Goal: Transaction & Acquisition: Book appointment/travel/reservation

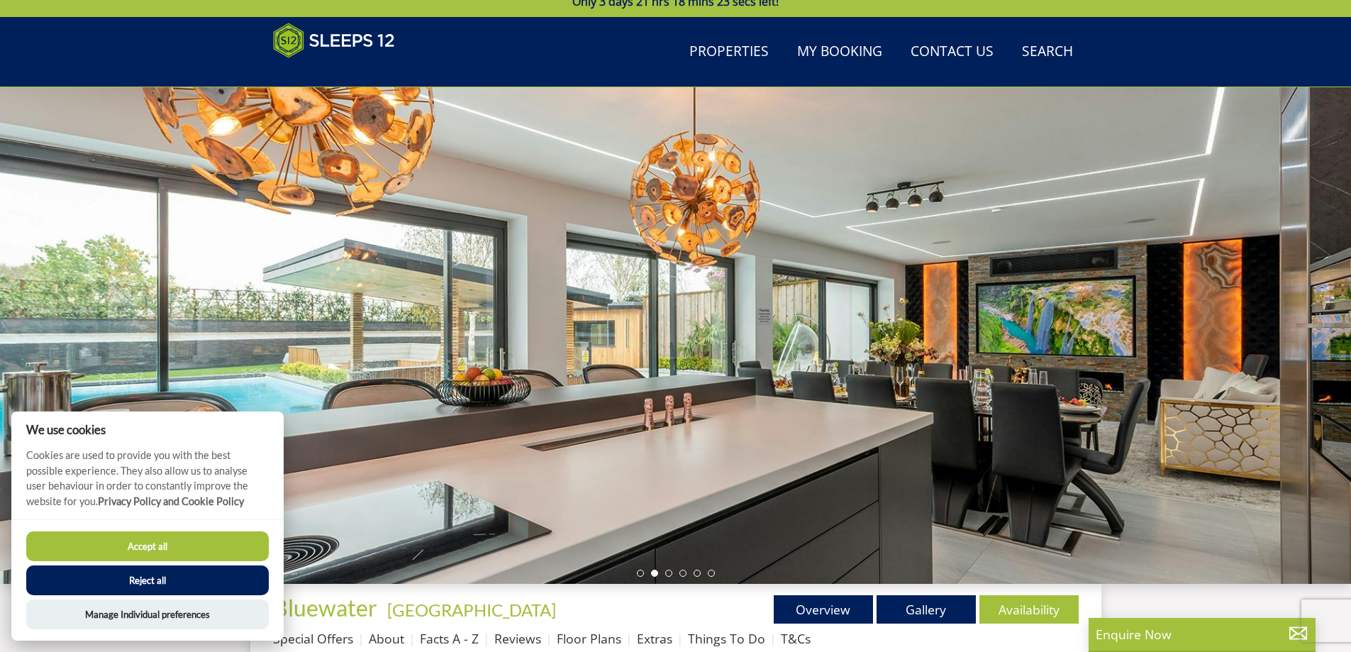
scroll to position [33, 0]
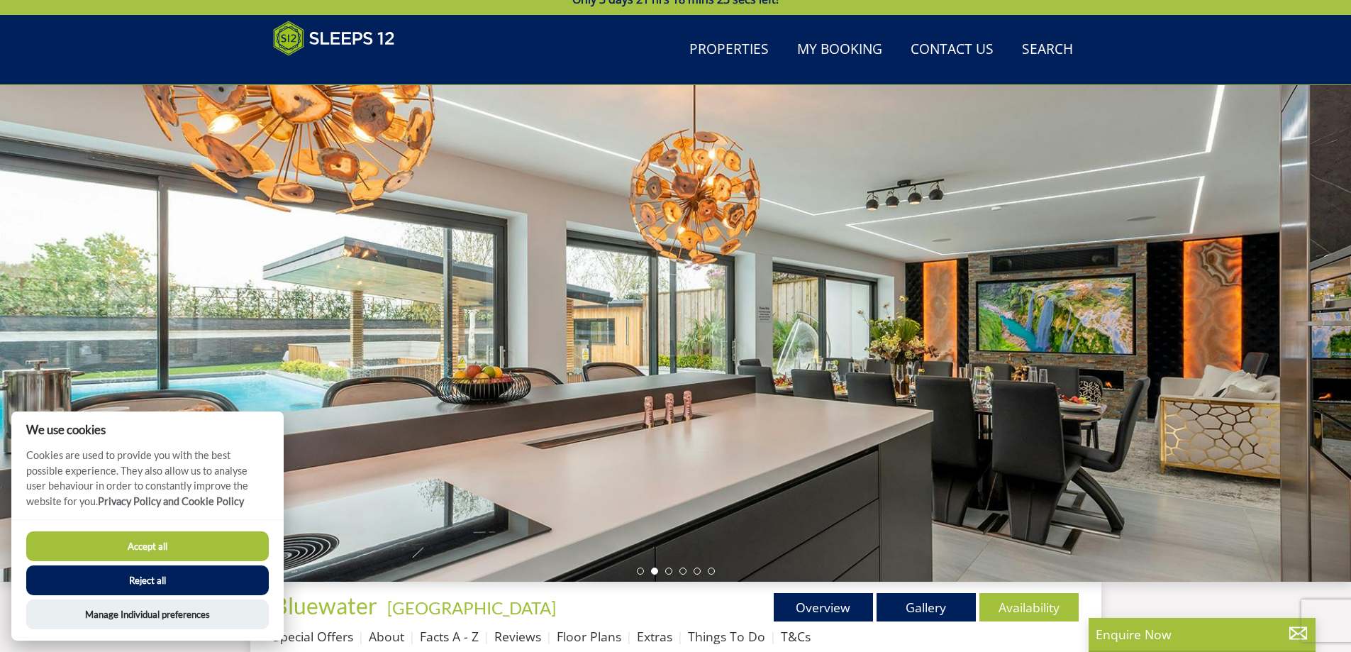
click at [1283, 358] on div at bounding box center [675, 333] width 1351 height 496
click at [1280, 337] on div at bounding box center [675, 333] width 1351 height 496
click at [953, 364] on div at bounding box center [675, 333] width 1351 height 496
drag, startPoint x: 822, startPoint y: 372, endPoint x: 641, endPoint y: 376, distance: 181.5
click at [722, 376] on div at bounding box center [675, 333] width 1351 height 496
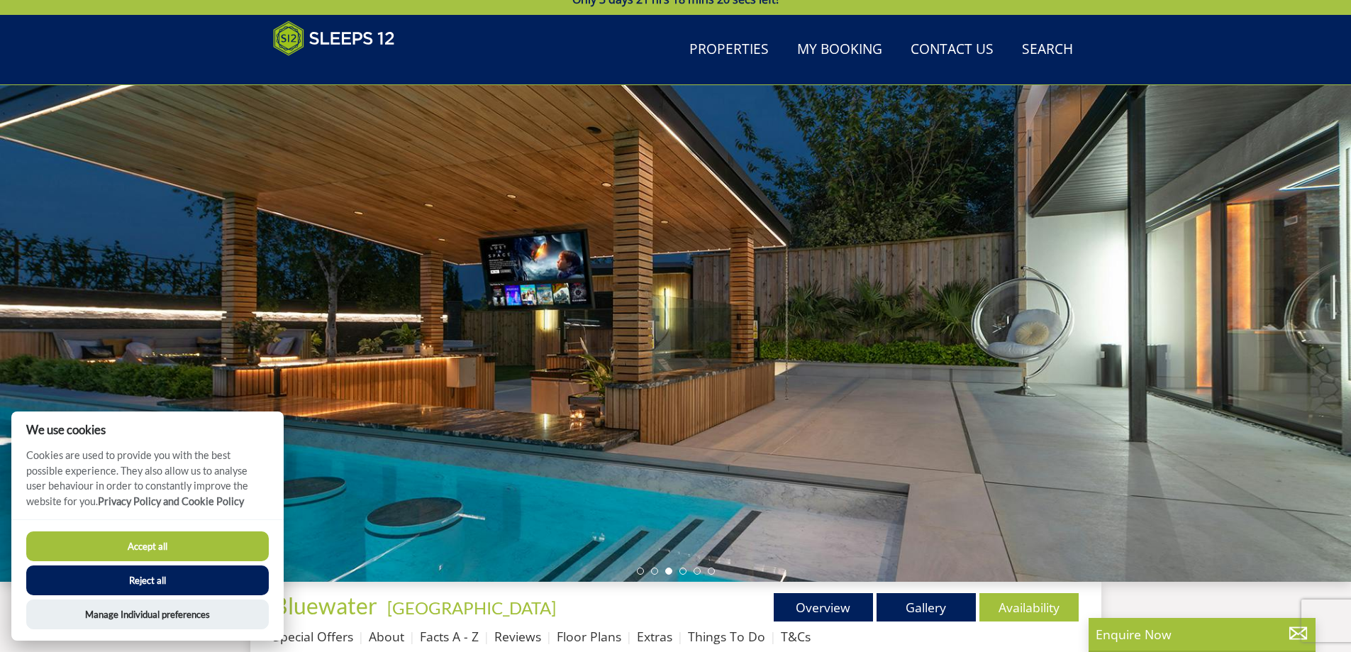
click at [1233, 335] on div at bounding box center [675, 333] width 1351 height 496
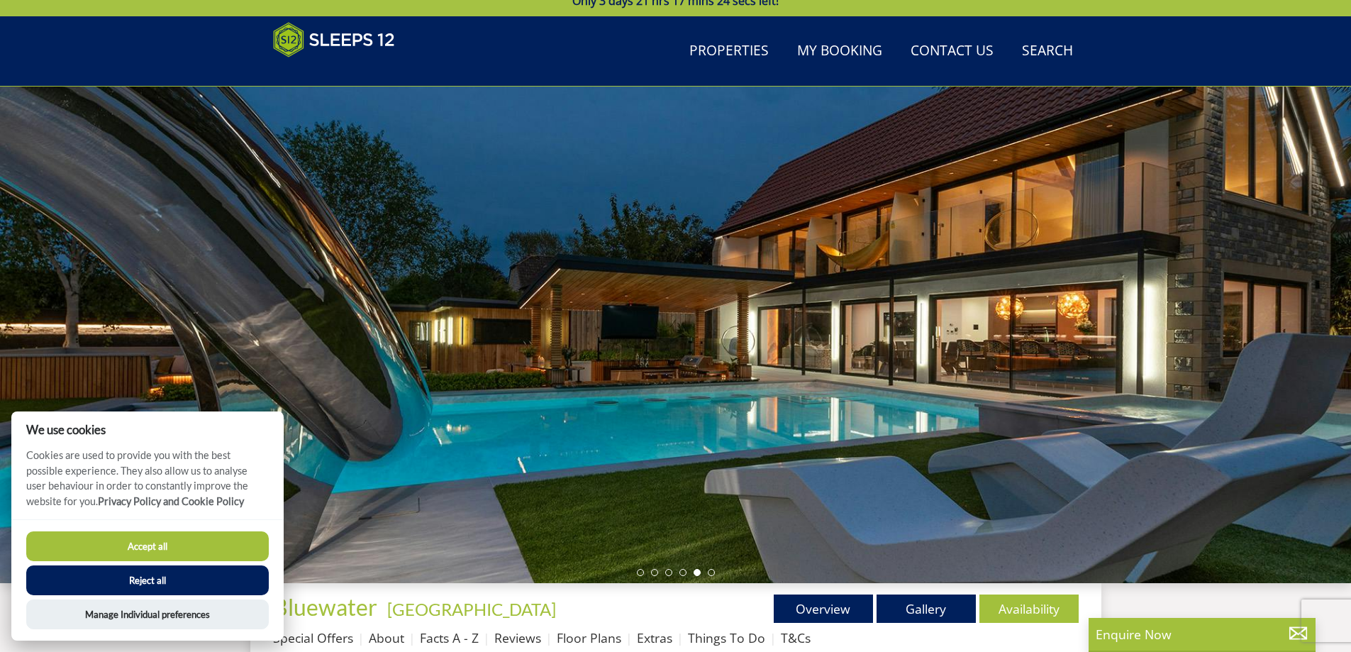
scroll to position [367, 0]
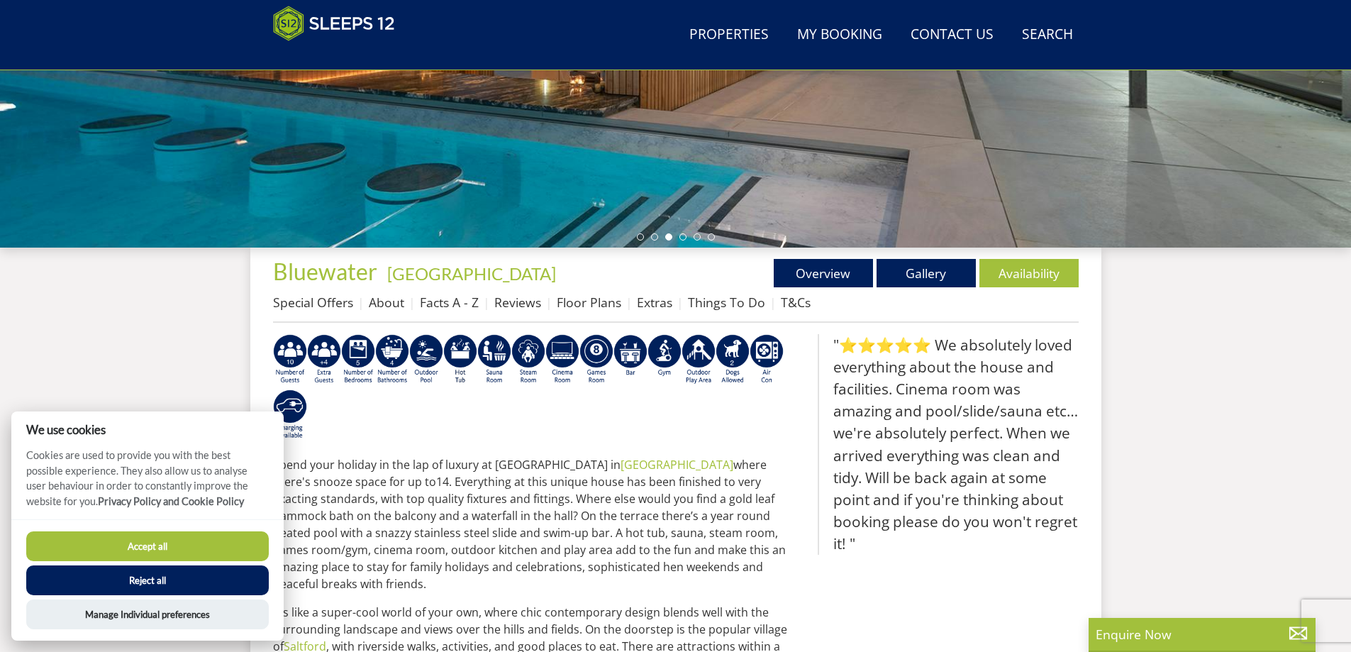
click at [322, 302] on link "Special Offers" at bounding box center [313, 302] width 80 height 17
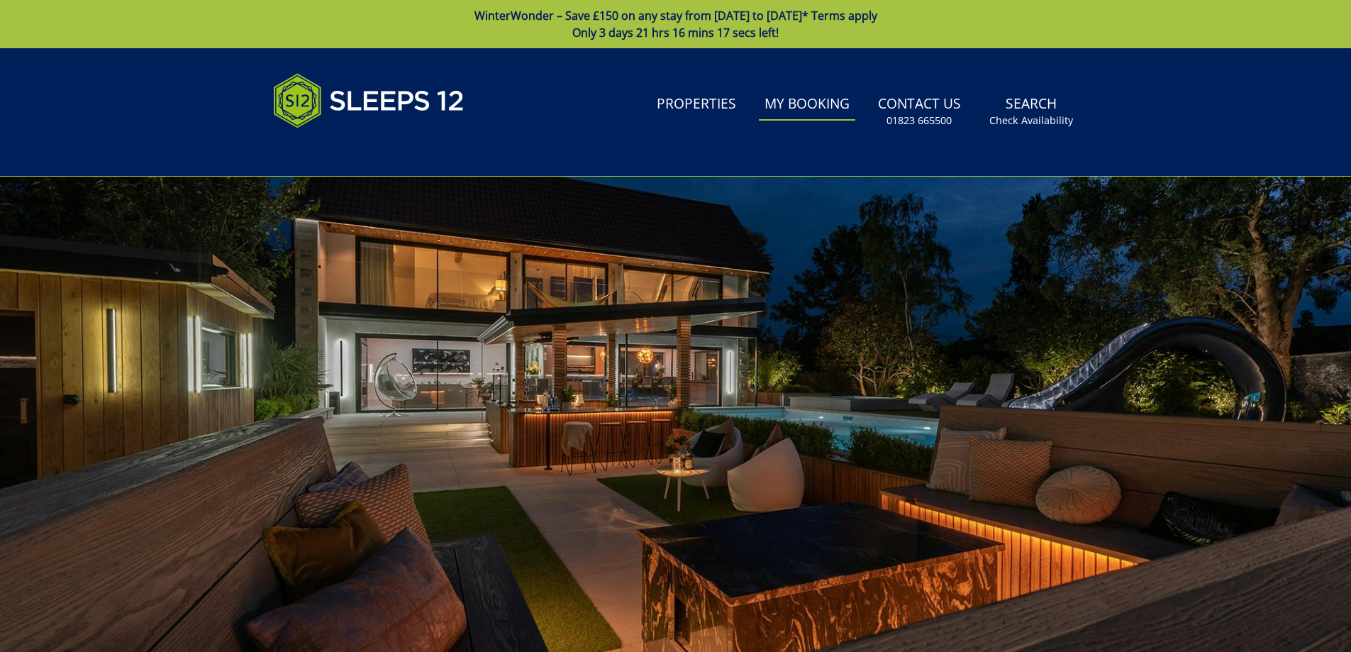
click at [812, 106] on link "My Booking" at bounding box center [807, 105] width 96 height 32
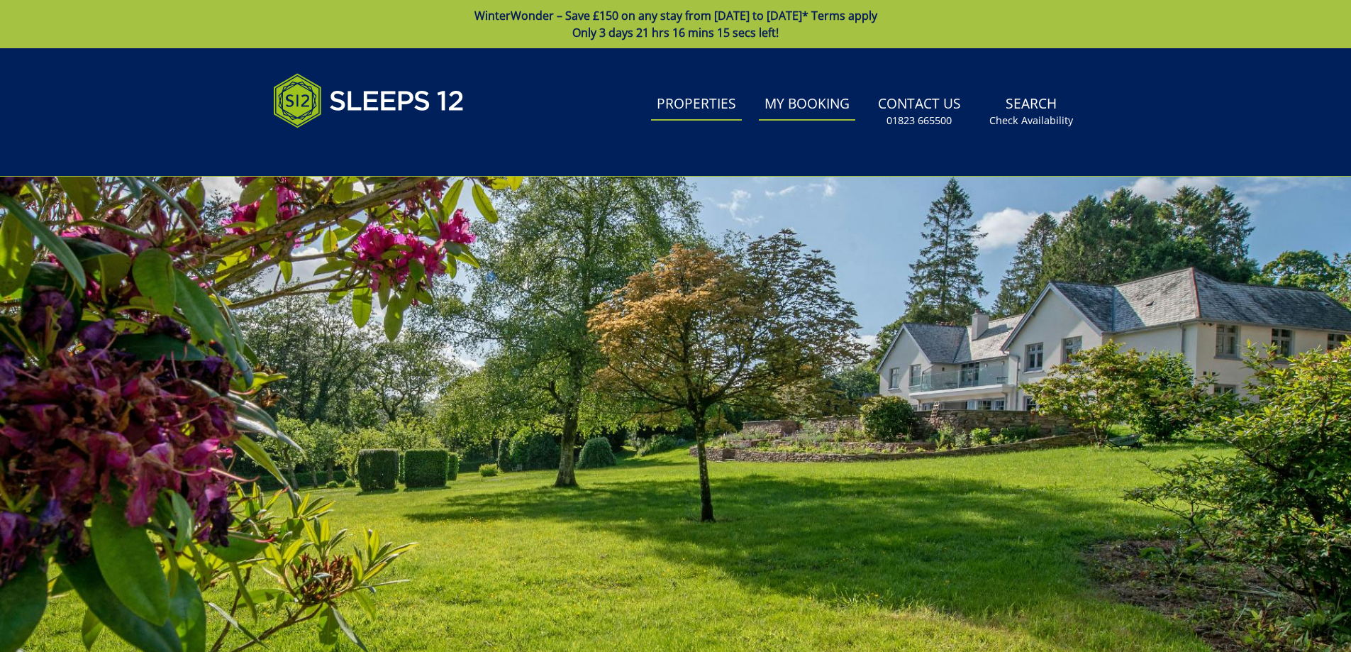
click at [700, 103] on link "Properties" at bounding box center [696, 105] width 91 height 32
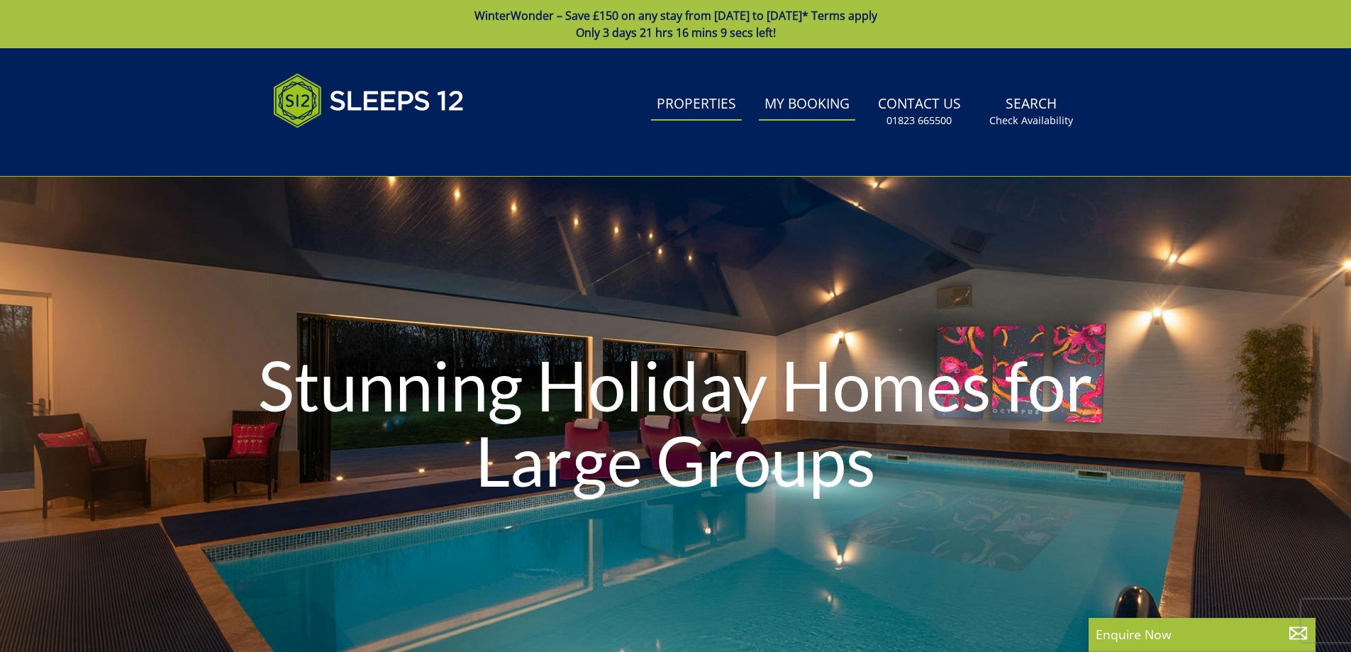
click at [804, 112] on link "My Booking" at bounding box center [807, 105] width 96 height 32
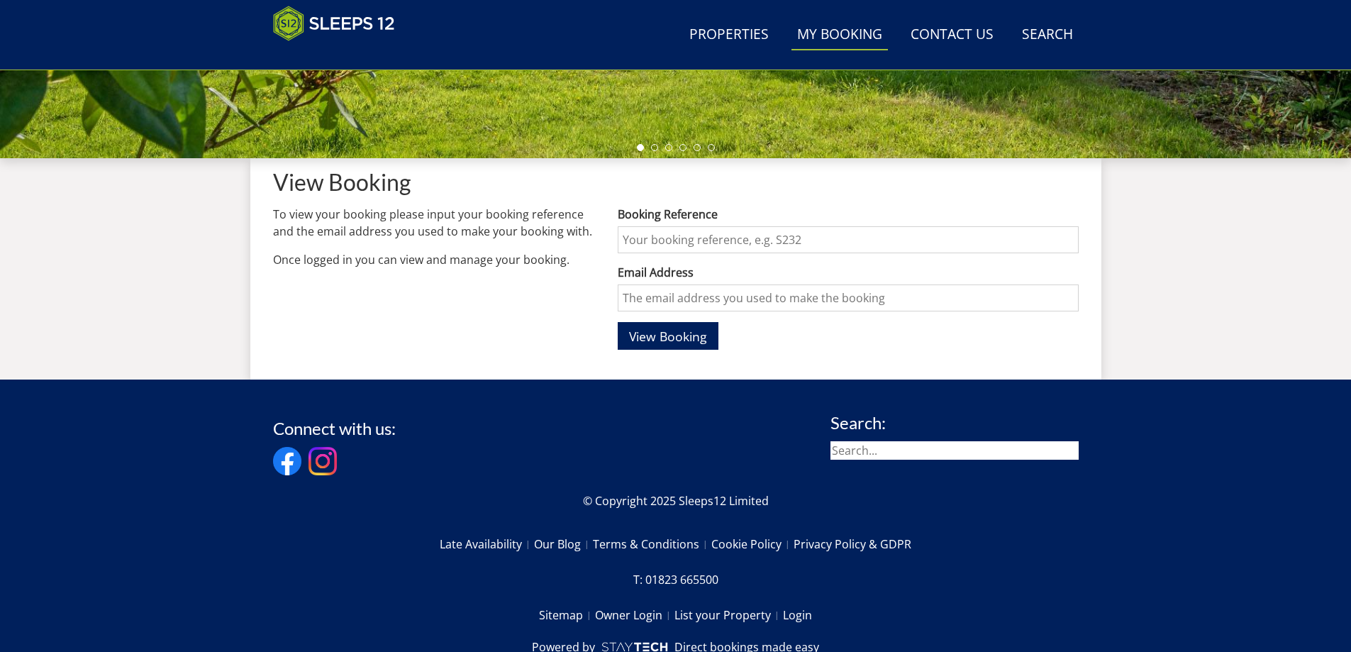
scroll to position [386, 0]
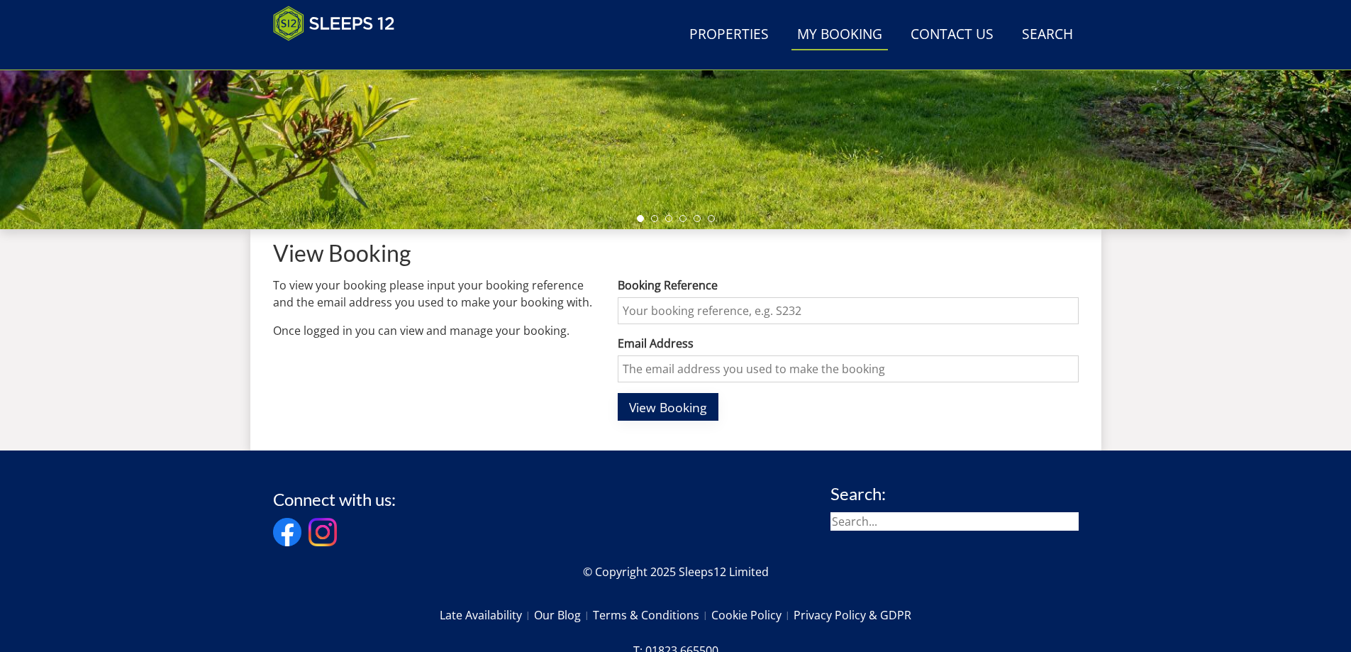
click at [671, 406] on span "View Booking" at bounding box center [668, 406] width 78 height 17
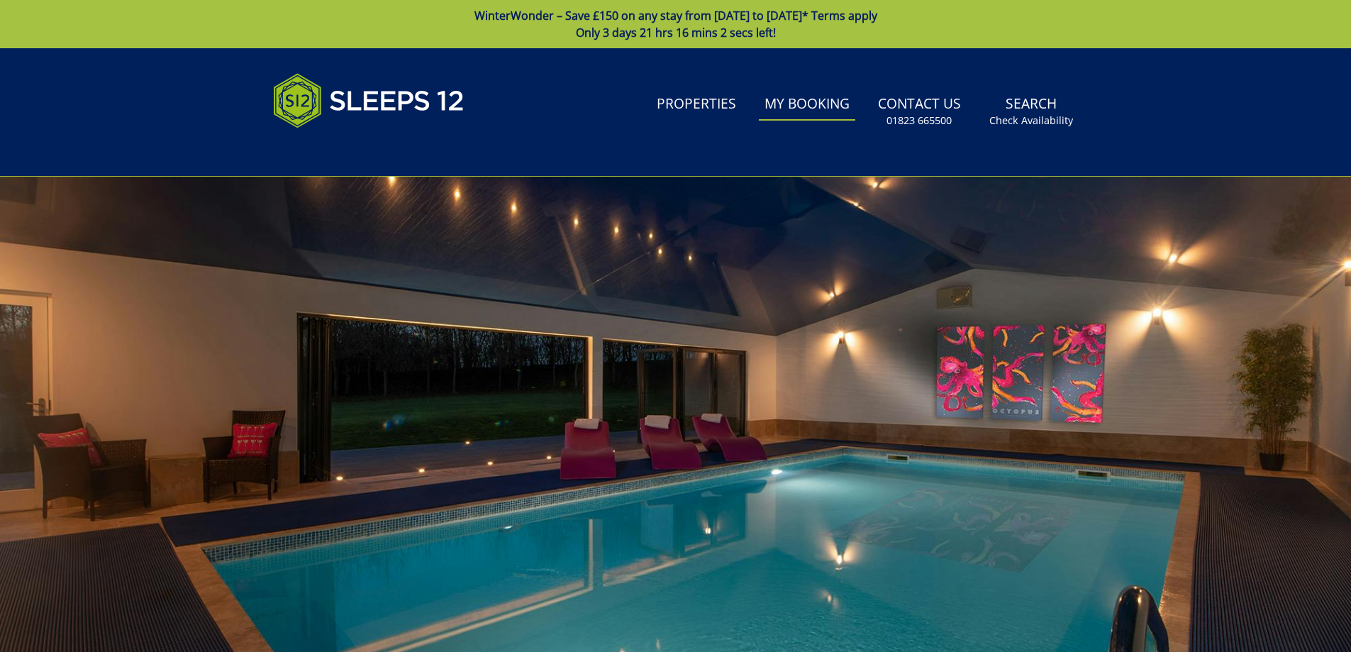
click at [805, 111] on link "My Booking" at bounding box center [807, 105] width 96 height 32
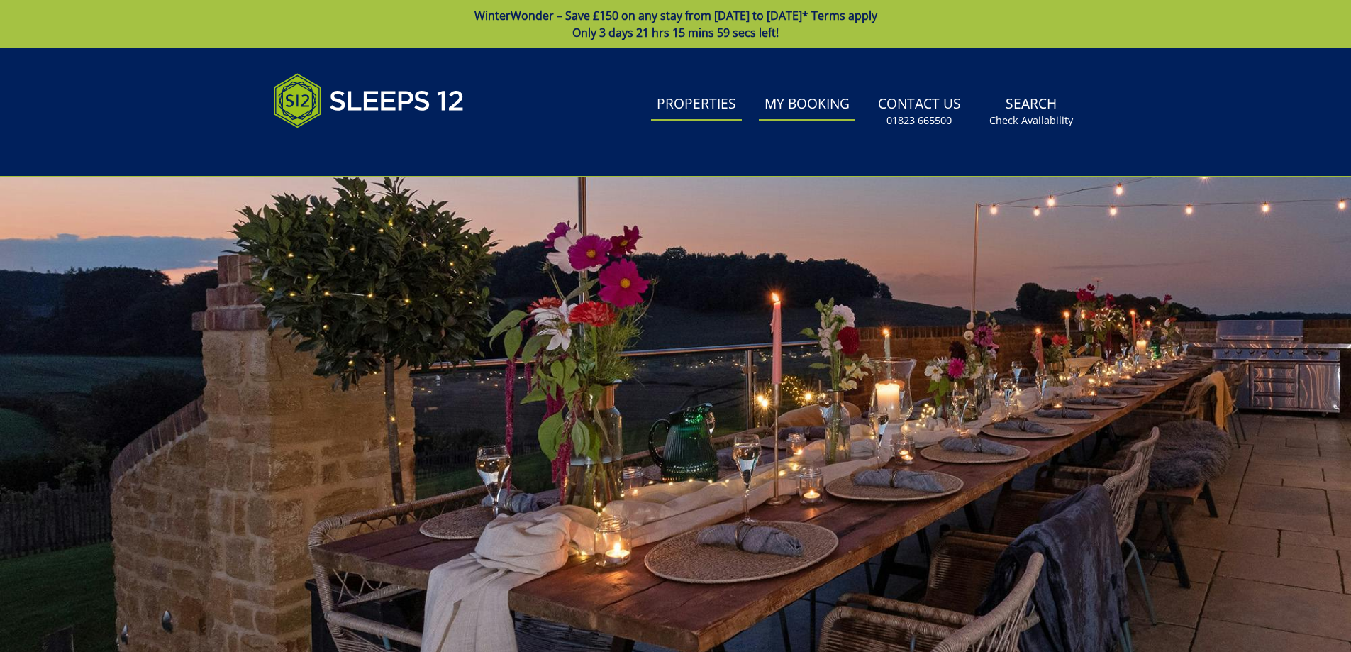
click at [676, 108] on link "Properties" at bounding box center [696, 105] width 91 height 32
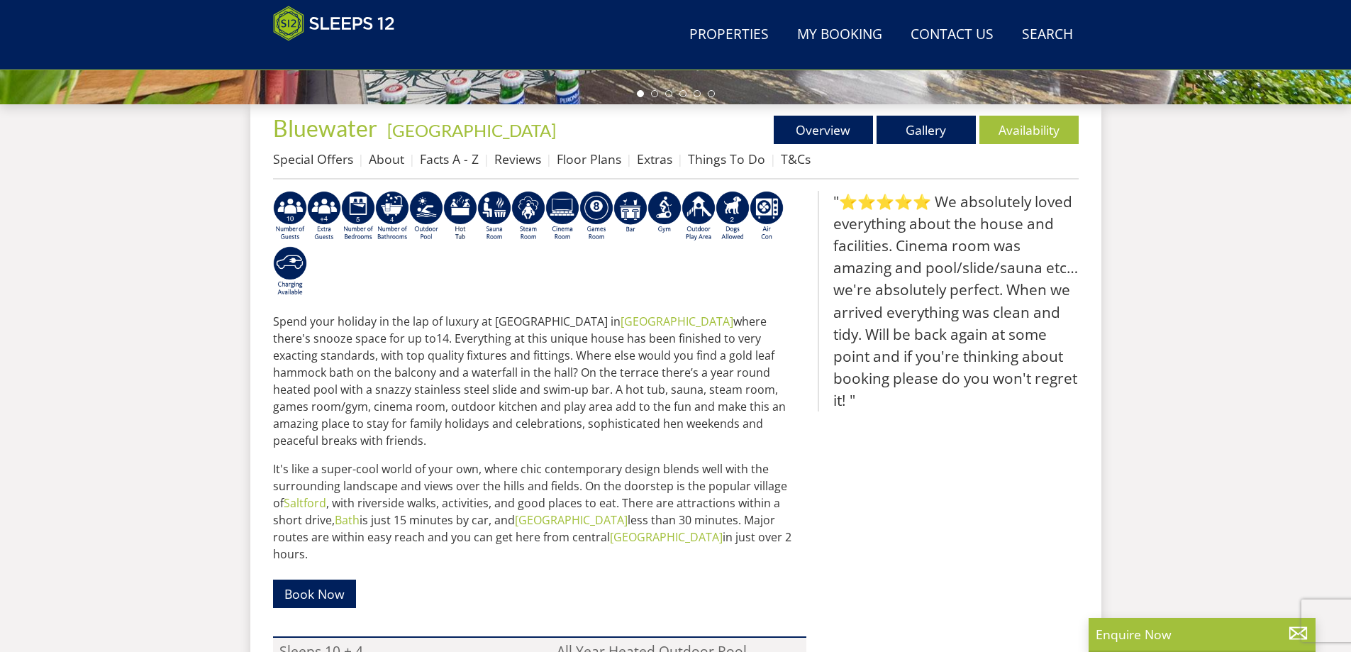
scroll to position [509, 0]
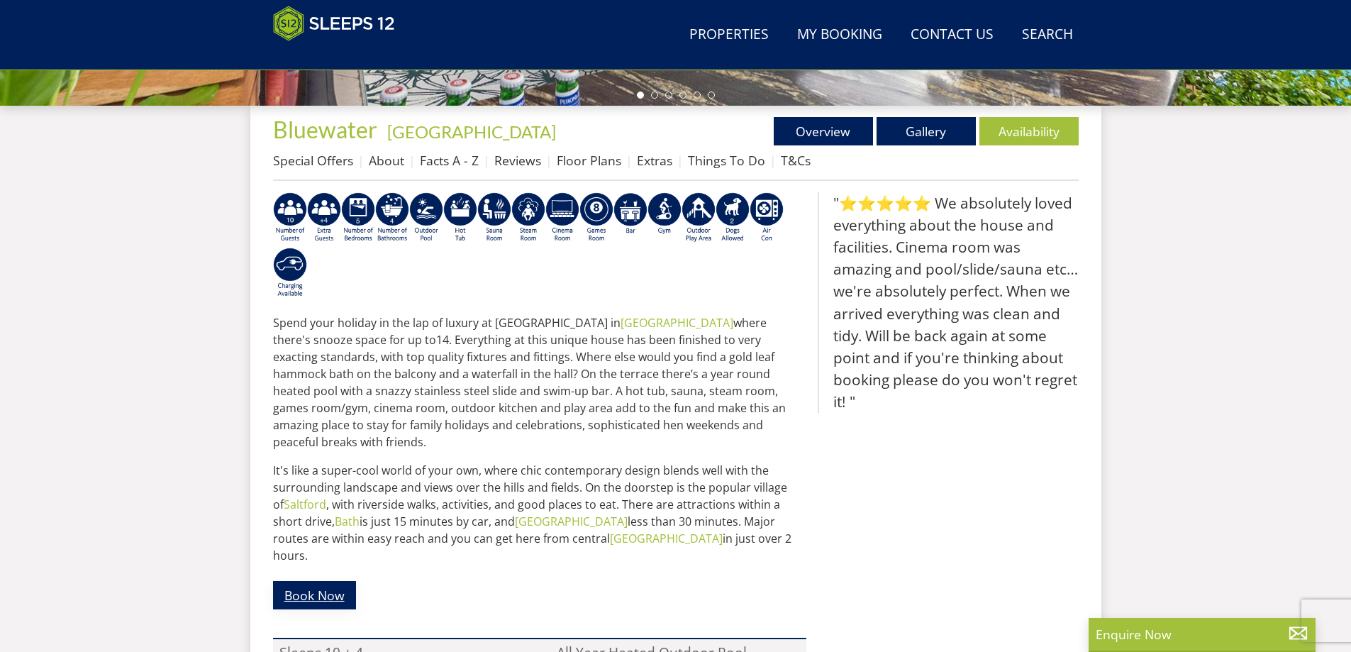
click at [320, 581] on link "Book Now" at bounding box center [314, 595] width 83 height 28
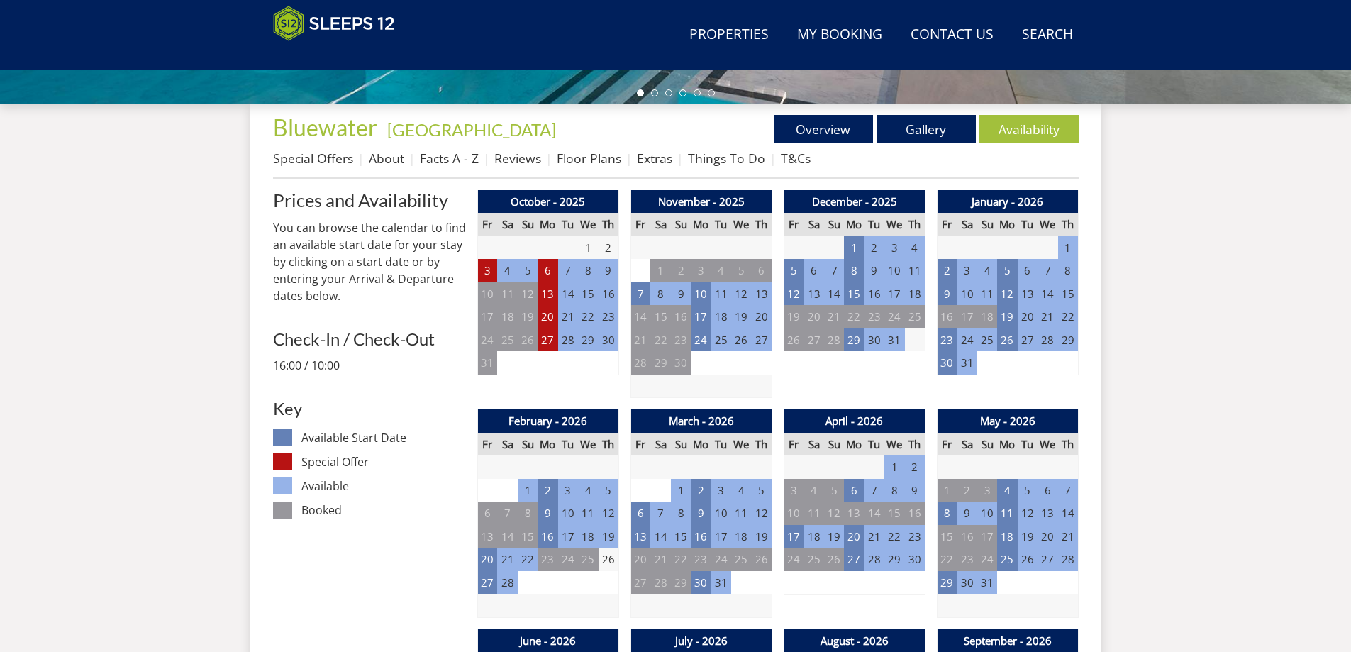
scroll to position [520, 0]
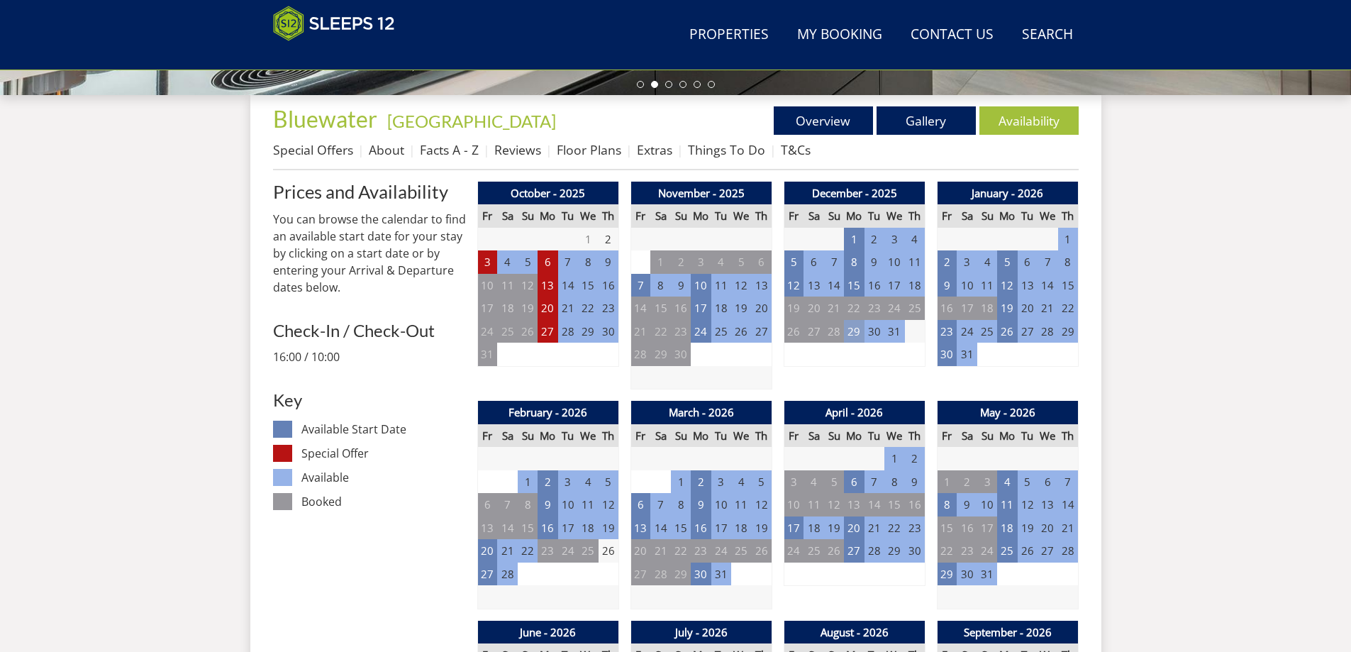
click at [855, 330] on td "29" at bounding box center [854, 331] width 20 height 23
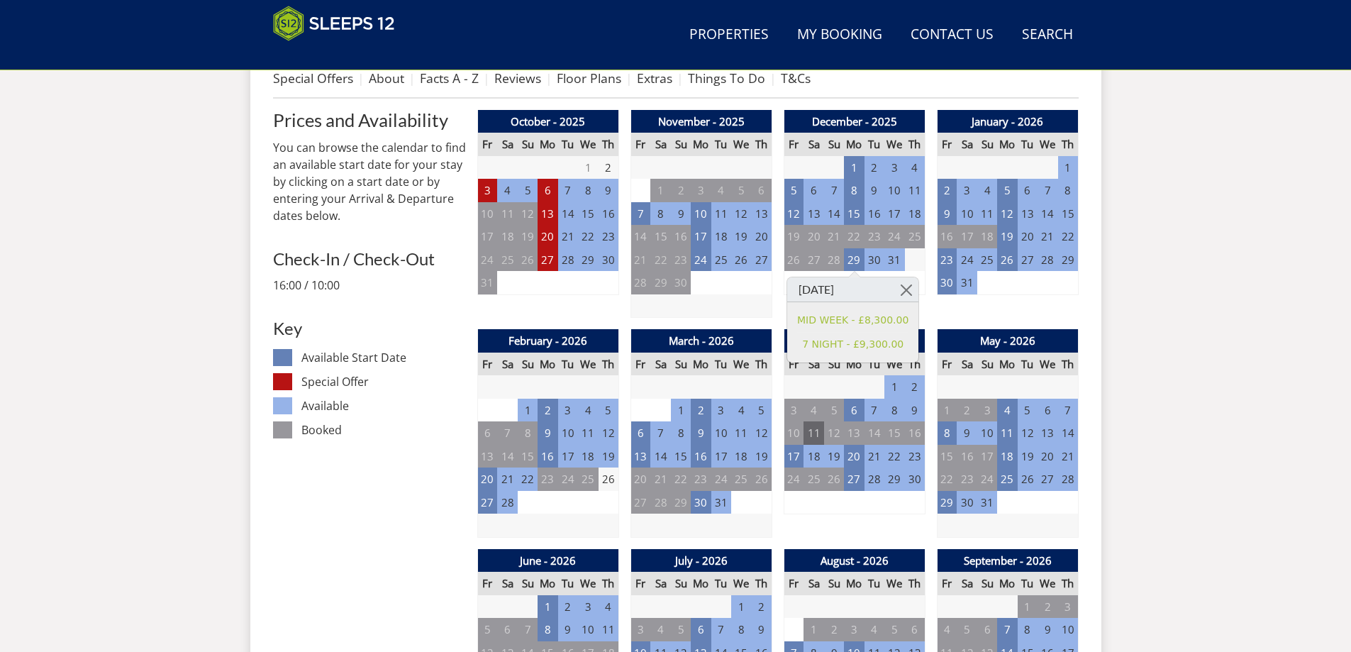
scroll to position [591, 0]
click at [870, 457] on td "21" at bounding box center [874, 456] width 20 height 23
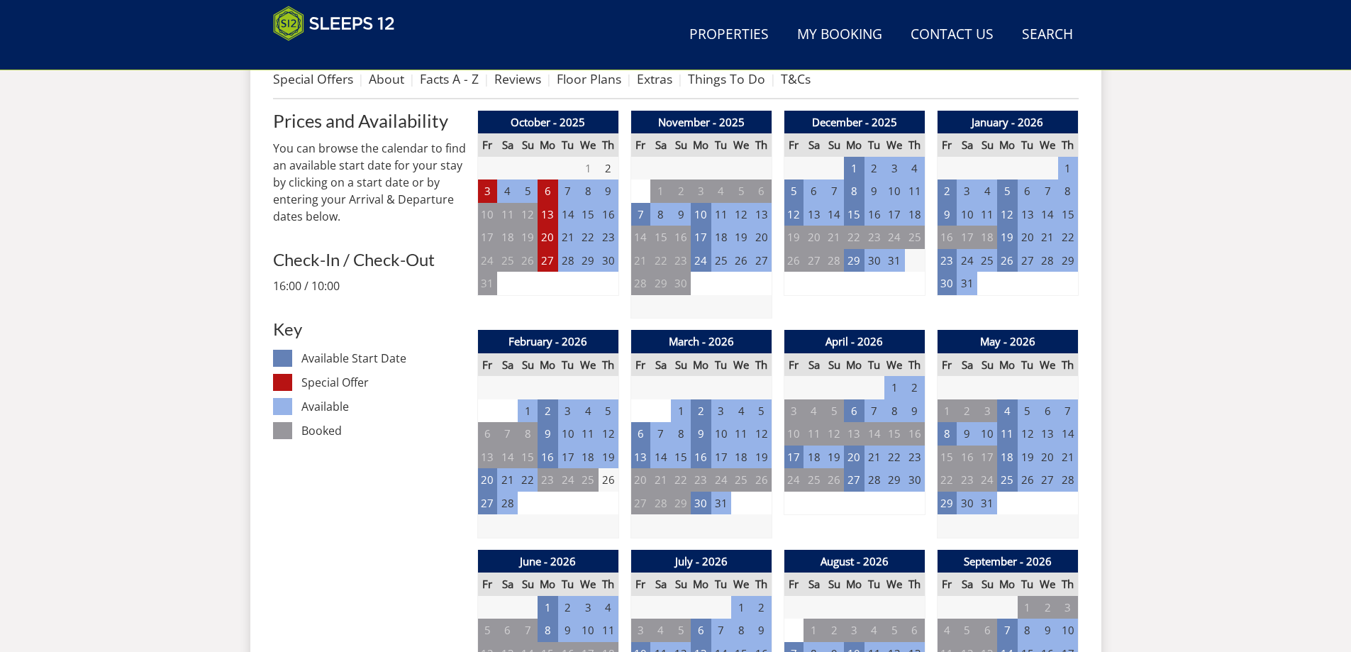
click at [892, 406] on td "8" at bounding box center [894, 410] width 20 height 23
click at [865, 404] on td "7" at bounding box center [874, 410] width 20 height 23
click at [876, 408] on td "7" at bounding box center [874, 410] width 20 height 23
click at [869, 481] on td "28" at bounding box center [874, 479] width 20 height 23
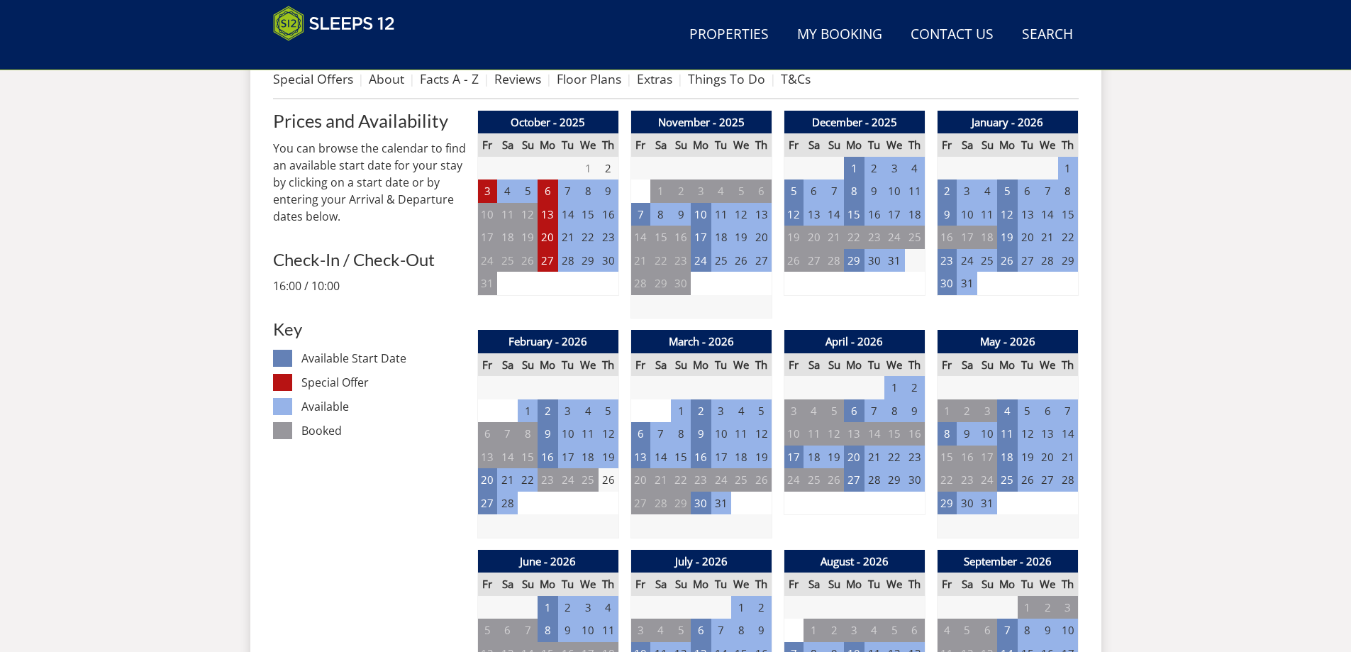
click at [870, 481] on td "28" at bounding box center [874, 479] width 20 height 23
click at [871, 480] on td "28" at bounding box center [874, 479] width 20 height 23
click at [886, 481] on td "29" at bounding box center [894, 479] width 20 height 23
click at [908, 478] on td "30" at bounding box center [915, 479] width 20 height 23
click at [866, 453] on td "21" at bounding box center [874, 456] width 20 height 23
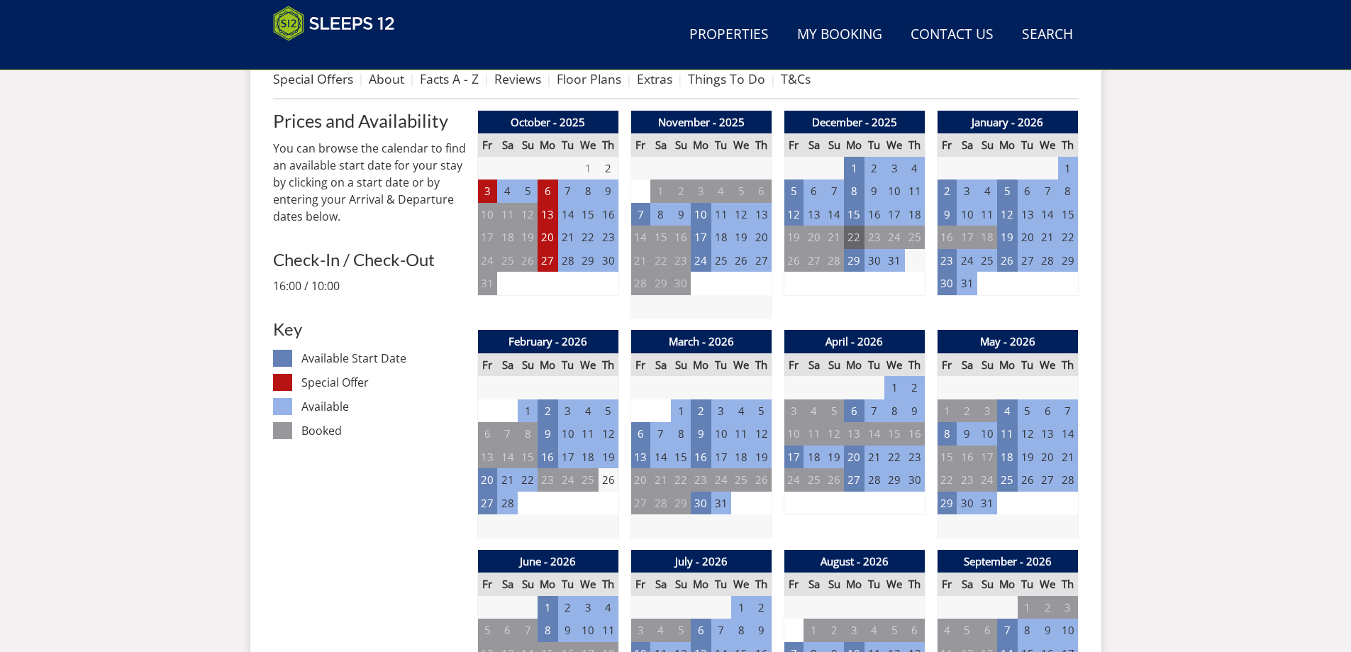
click at [856, 238] on td "22" at bounding box center [854, 236] width 20 height 23
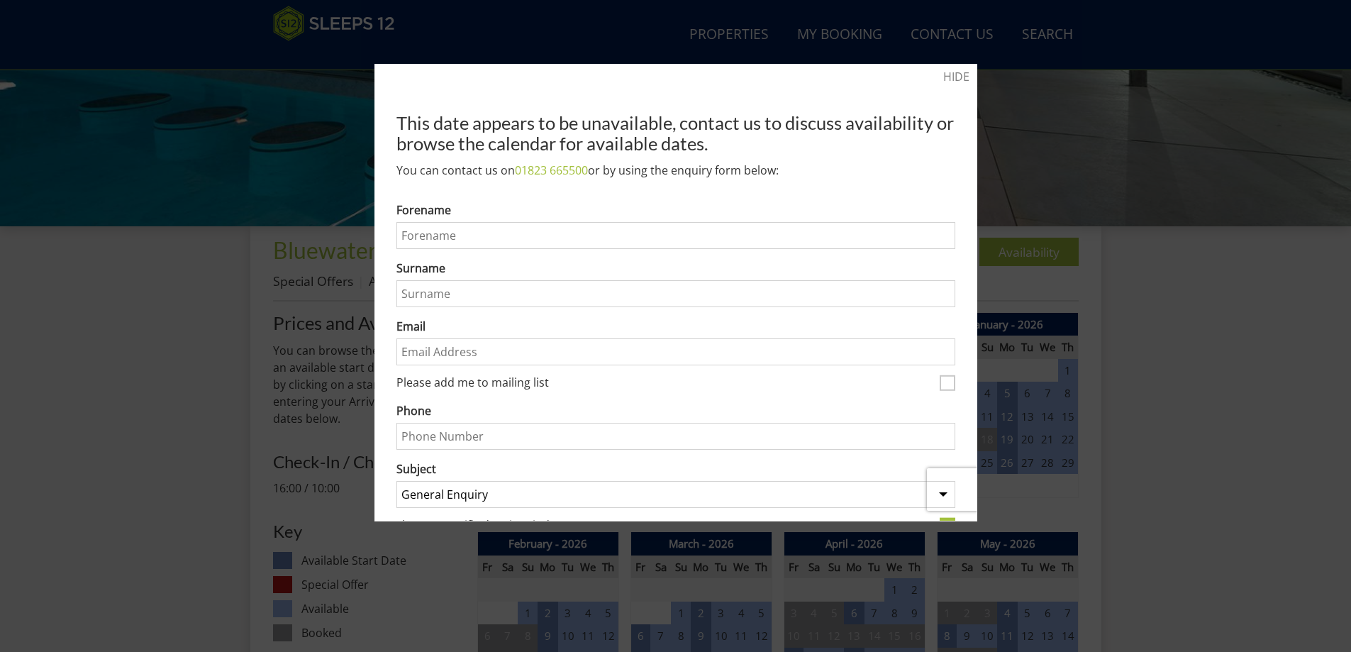
scroll to position [94, 0]
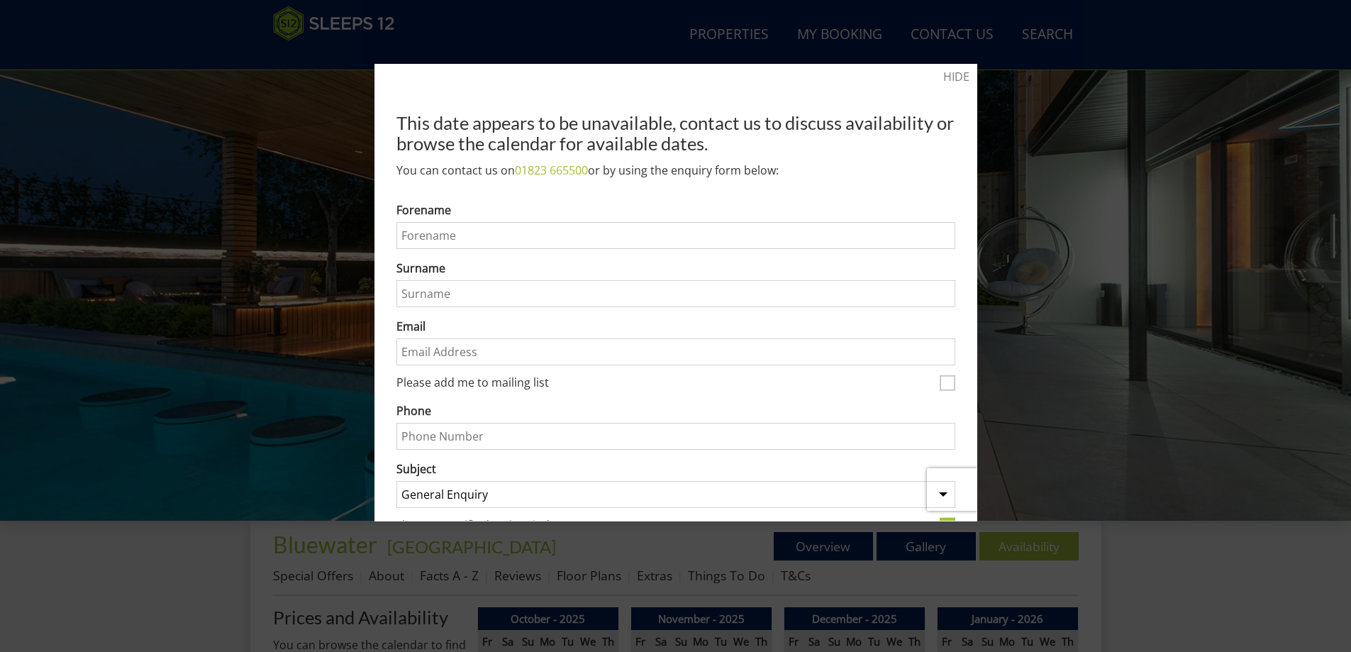
click at [1050, 77] on div at bounding box center [675, 326] width 1351 height 652
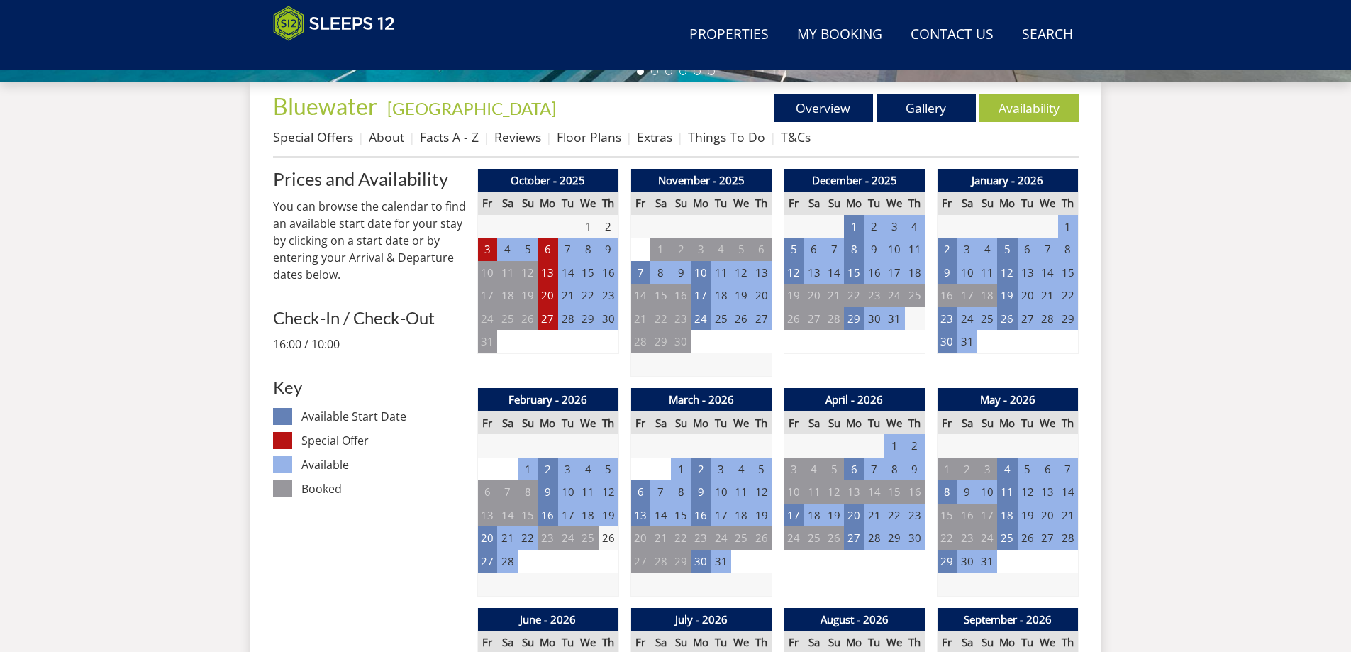
scroll to position [732, 0]
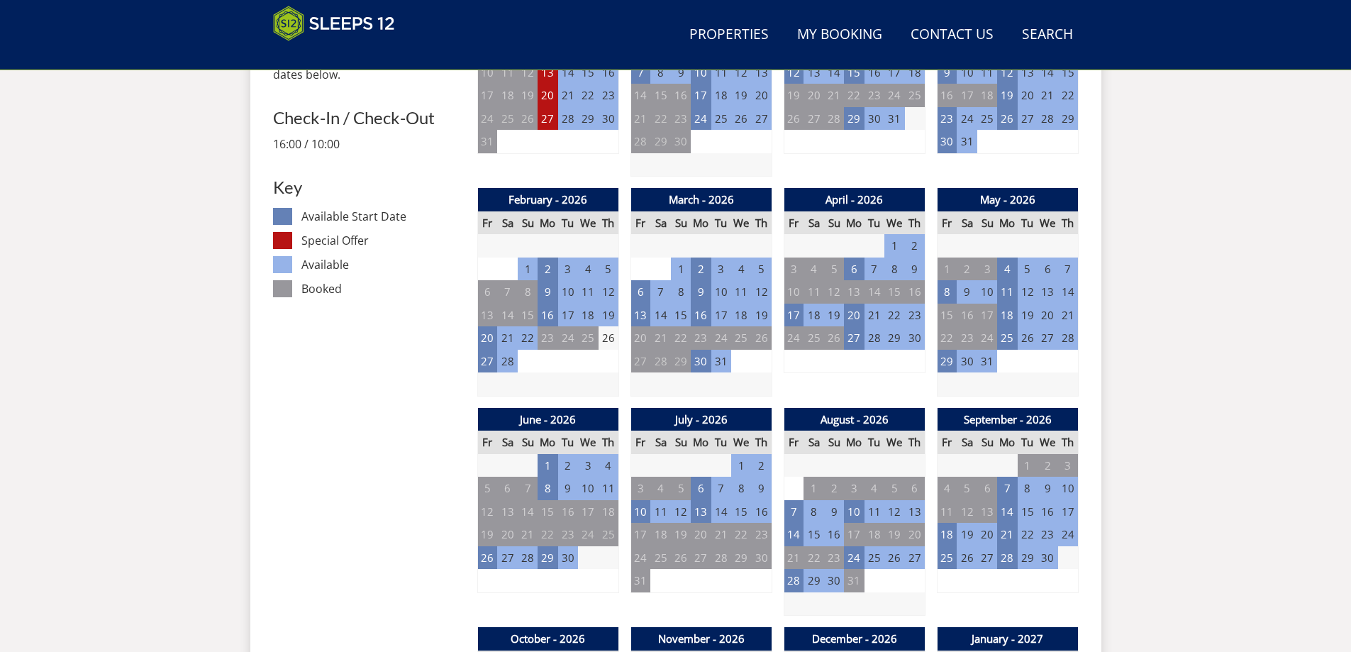
click at [875, 295] on td "14" at bounding box center [874, 291] width 20 height 23
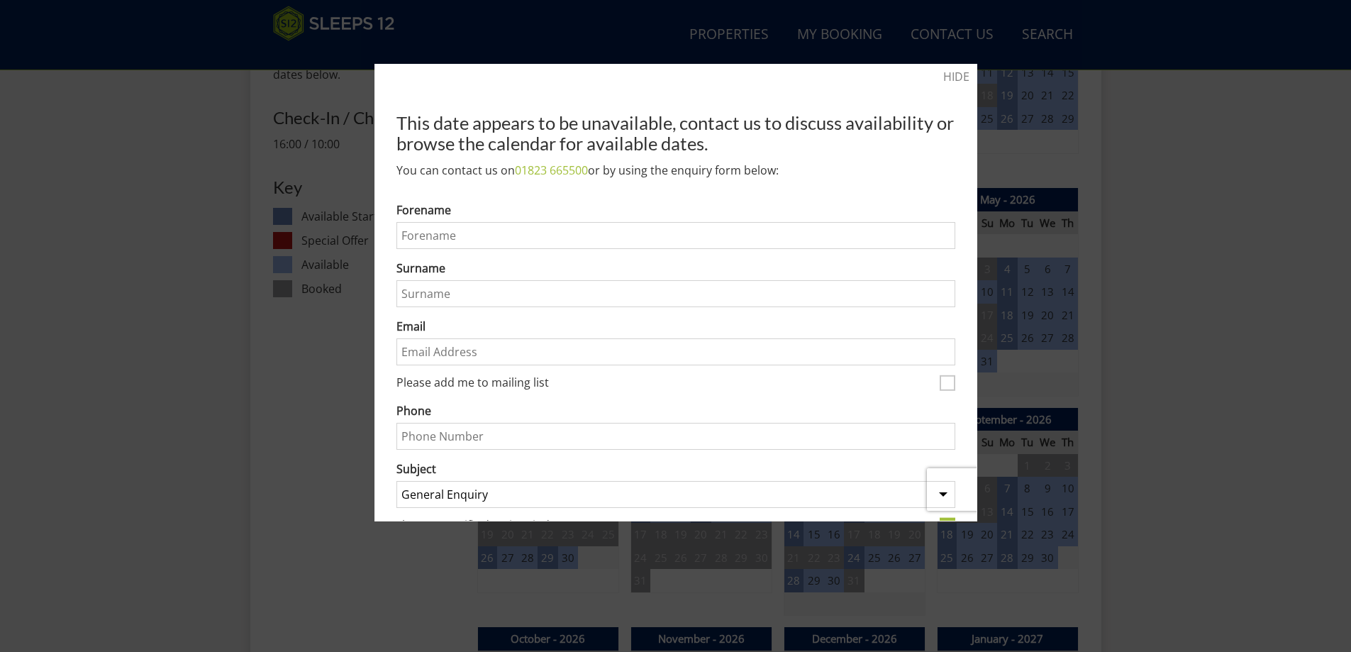
click at [1004, 114] on div at bounding box center [675, 326] width 1351 height 652
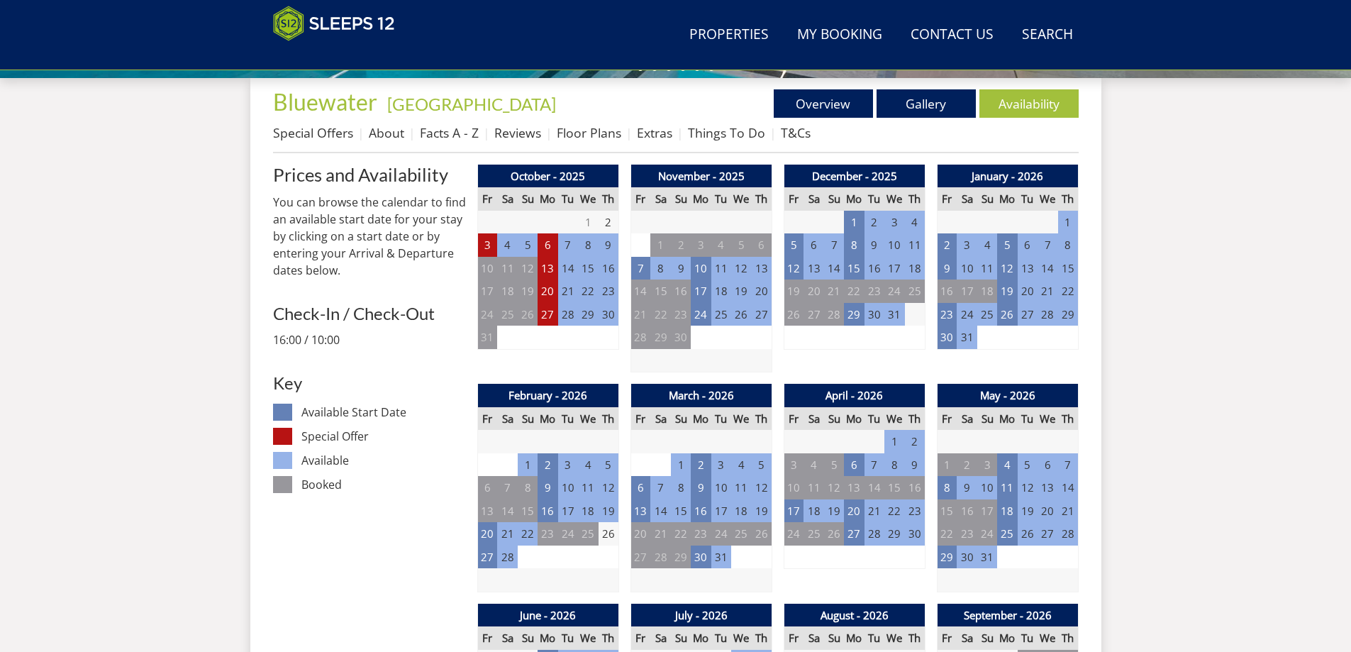
scroll to position [520, 0]
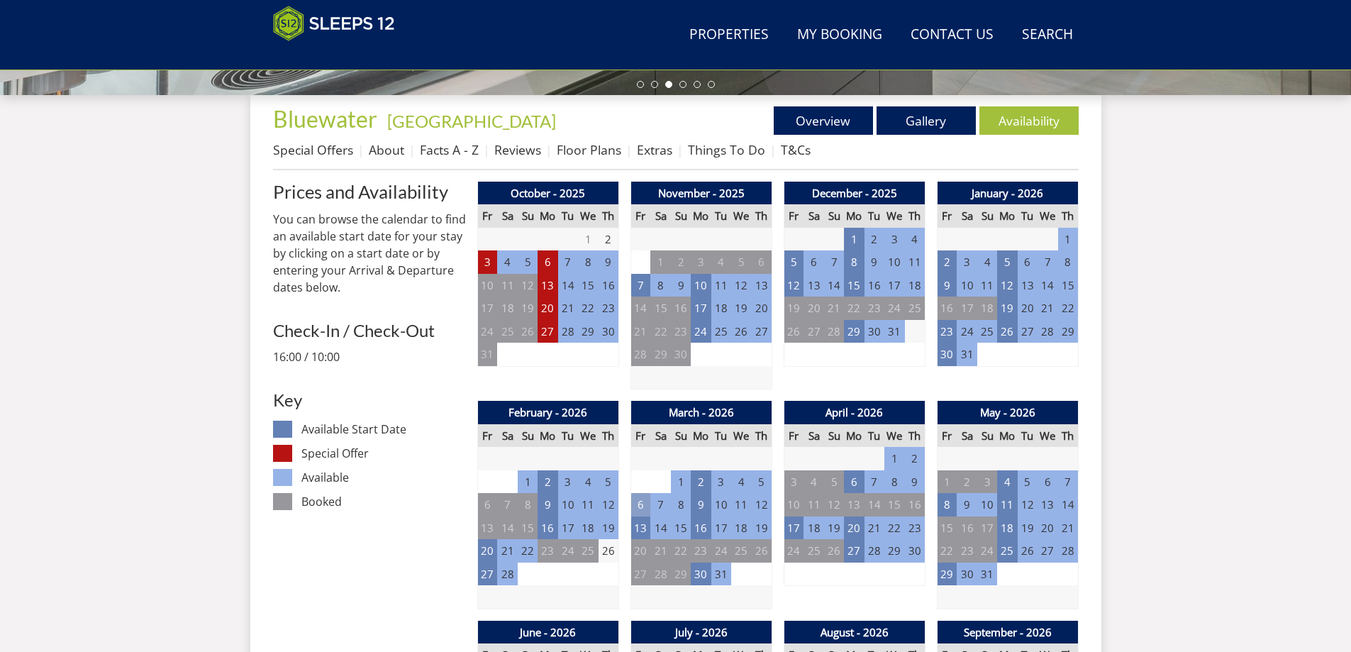
click at [637, 503] on td "6" at bounding box center [640, 504] width 20 height 23
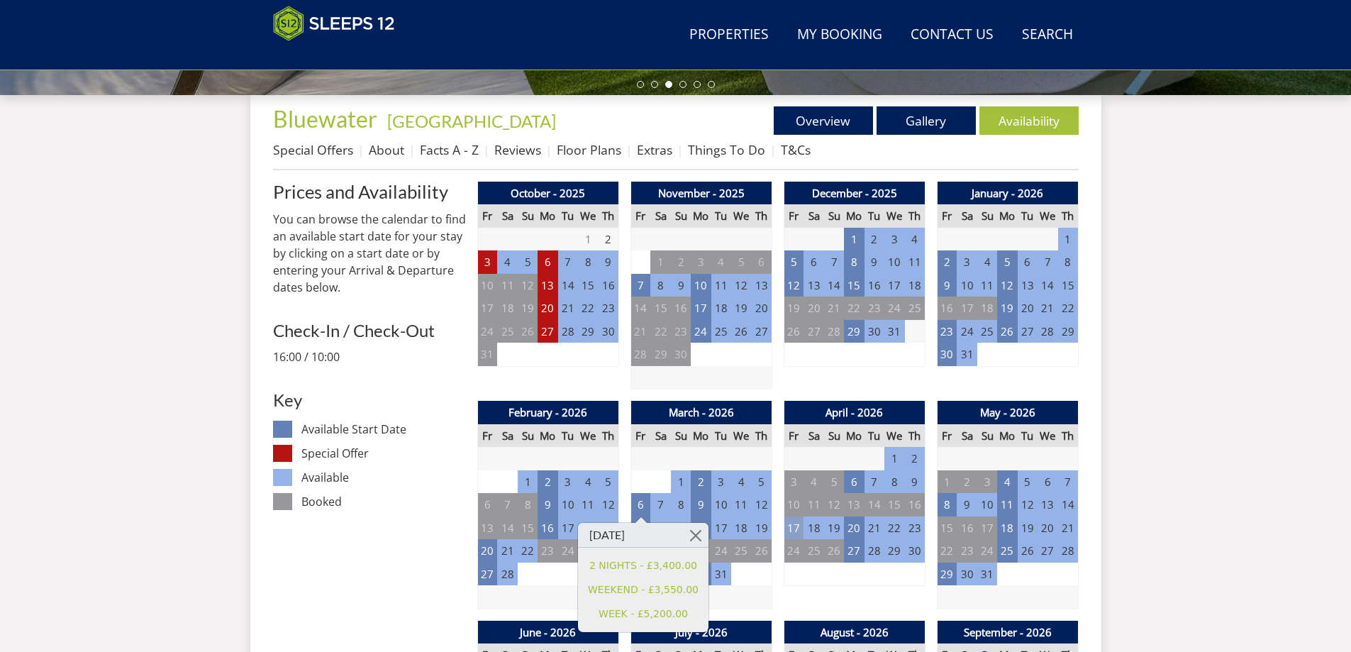
click at [793, 530] on td "17" at bounding box center [793, 527] width 20 height 23
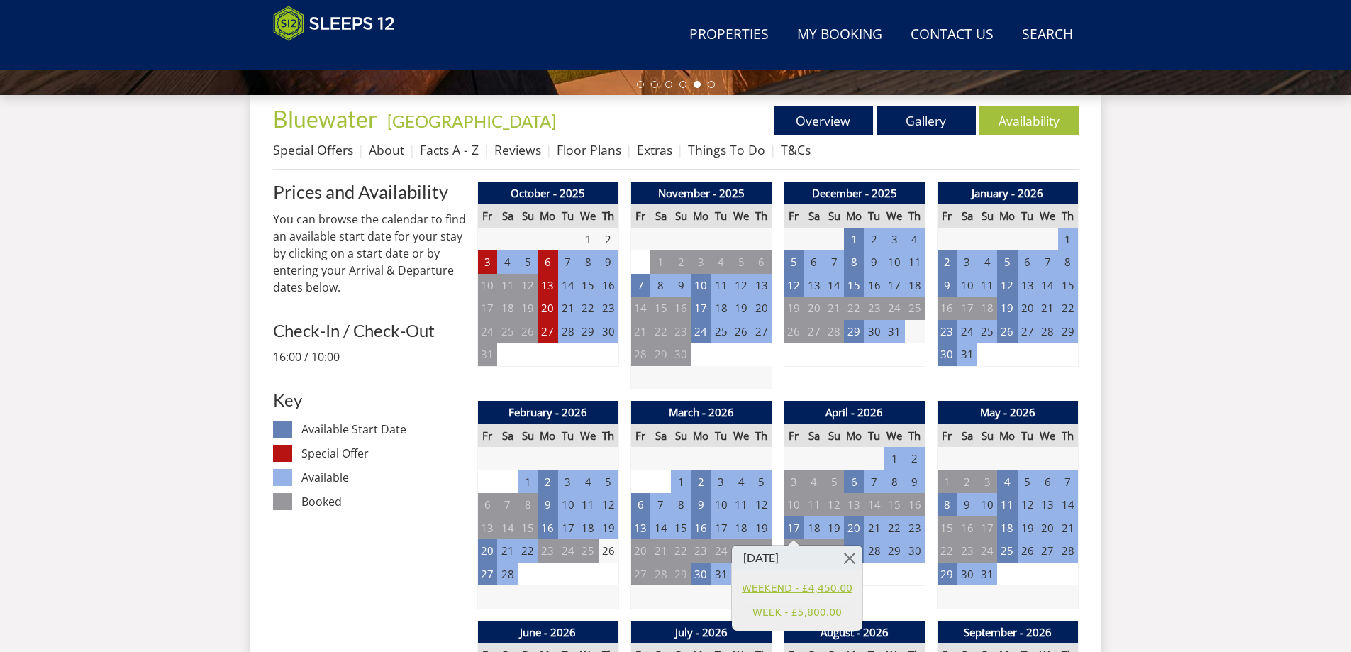
click at [813, 590] on link "WEEKEND - £4,450.00" at bounding box center [797, 588] width 111 height 15
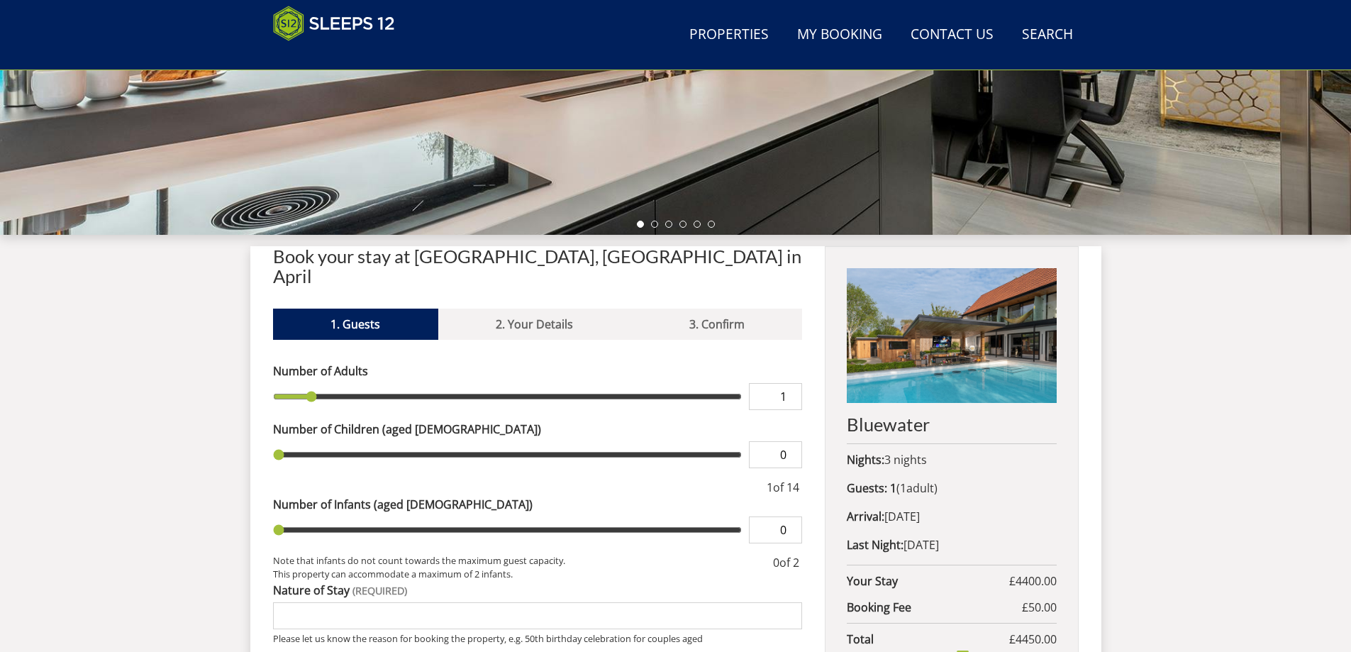
scroll to position [381, 0]
click at [788, 382] on input "1" at bounding box center [775, 395] width 53 height 27
type input "2"
click at [791, 382] on input "2" at bounding box center [775, 395] width 53 height 27
type input "2"
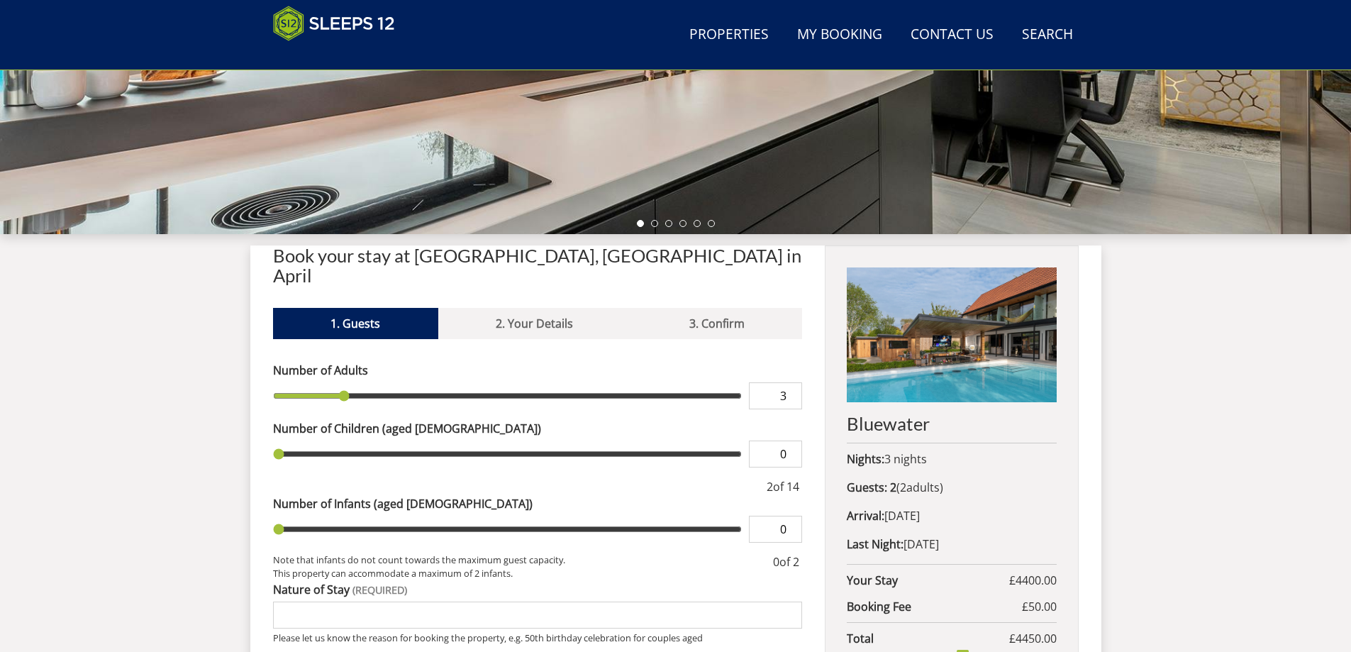
type input "3"
click at [791, 382] on input "3" at bounding box center [775, 395] width 53 height 27
type input "3"
type input "4"
click at [791, 382] on input "4" at bounding box center [775, 395] width 53 height 27
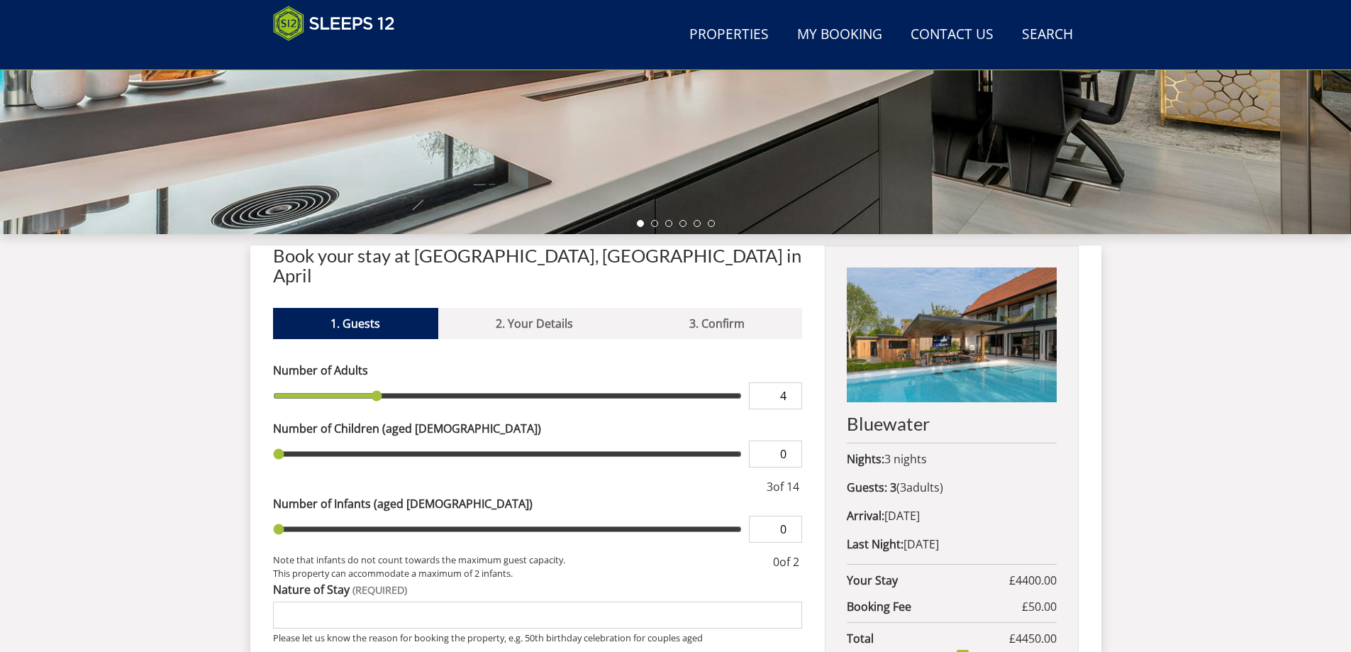
type input "4"
type input "5"
click at [791, 382] on input "5" at bounding box center [775, 395] width 53 height 27
type input "5"
type input "6"
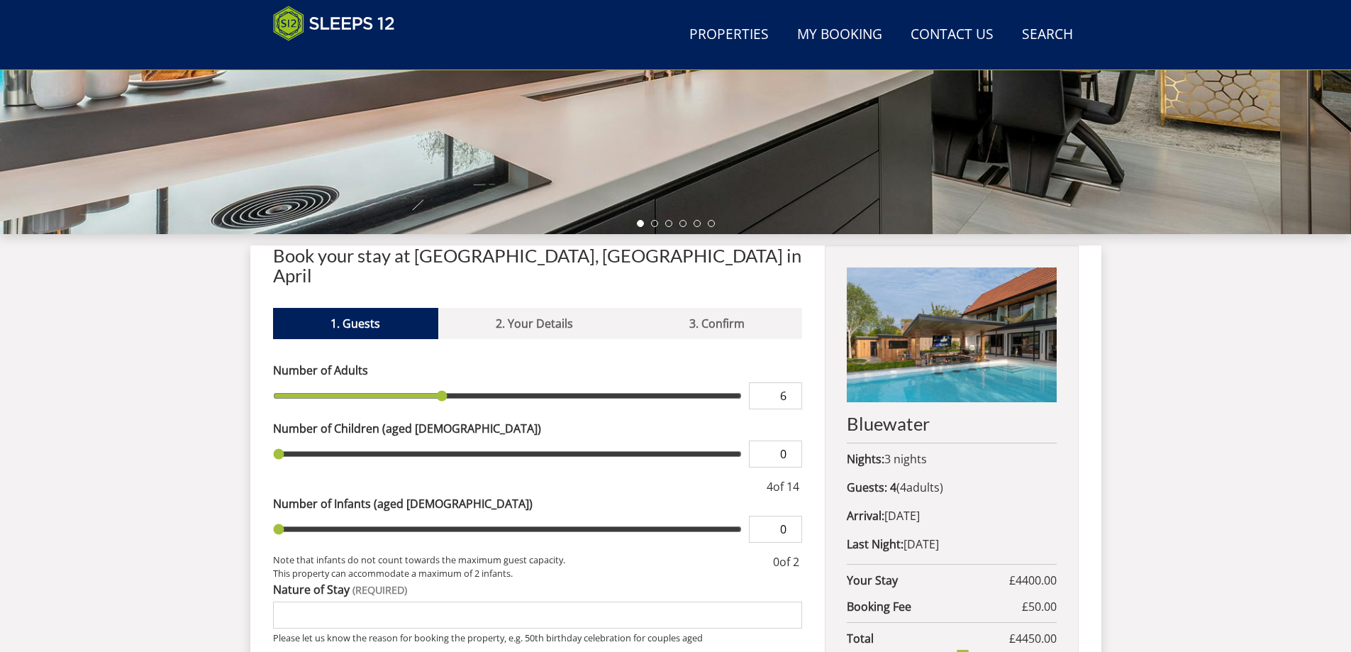
click at [791, 382] on input "6" at bounding box center [775, 395] width 53 height 27
type input "6"
type input "7"
click at [791, 382] on input "7" at bounding box center [775, 395] width 53 height 27
type input "7"
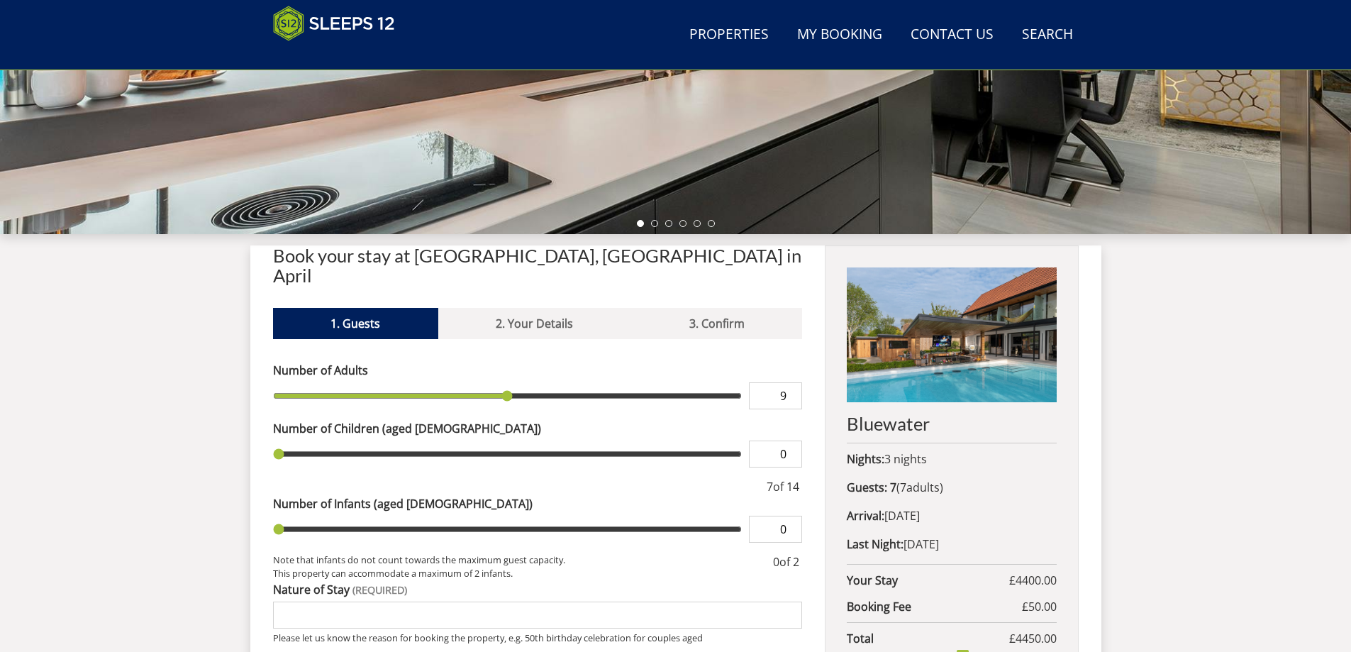
type input "9"
click at [791, 382] on input "9" at bounding box center [775, 395] width 53 height 27
type input "9"
type input "10"
click at [791, 382] on input "10" at bounding box center [775, 395] width 53 height 27
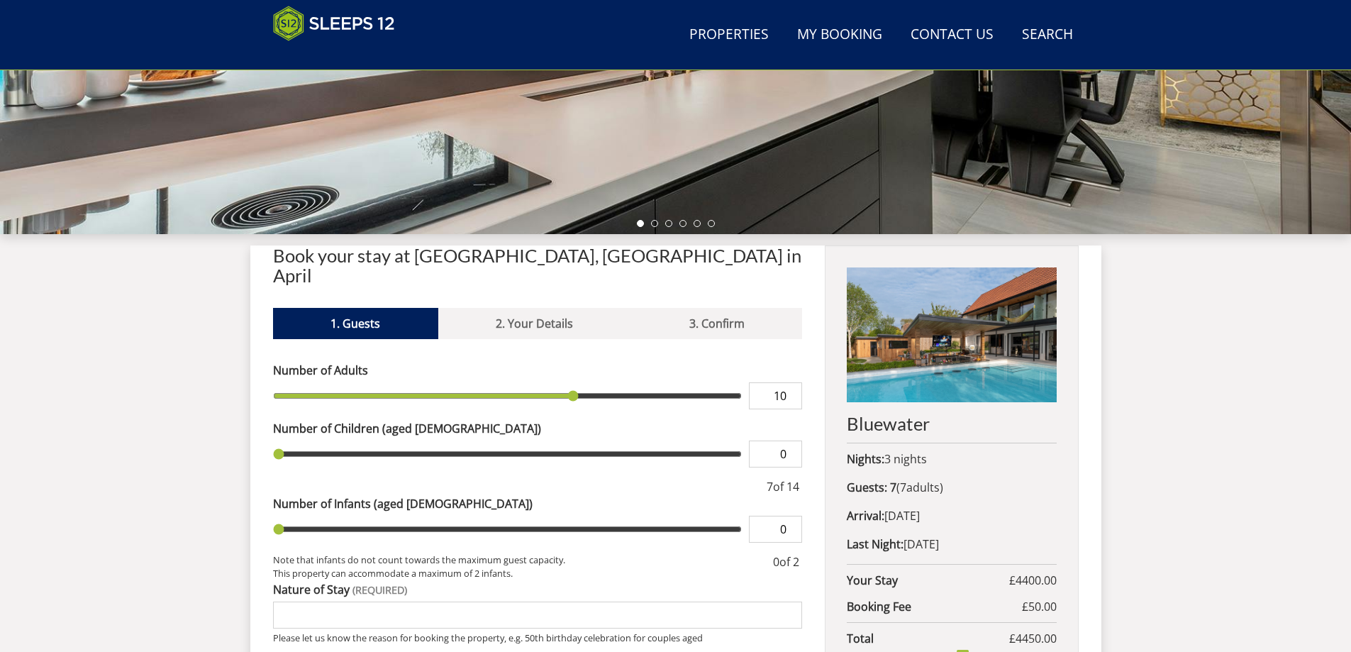
type input "10"
type input "11"
click at [791, 382] on input "11" at bounding box center [775, 395] width 53 height 27
type input "11"
type input "12"
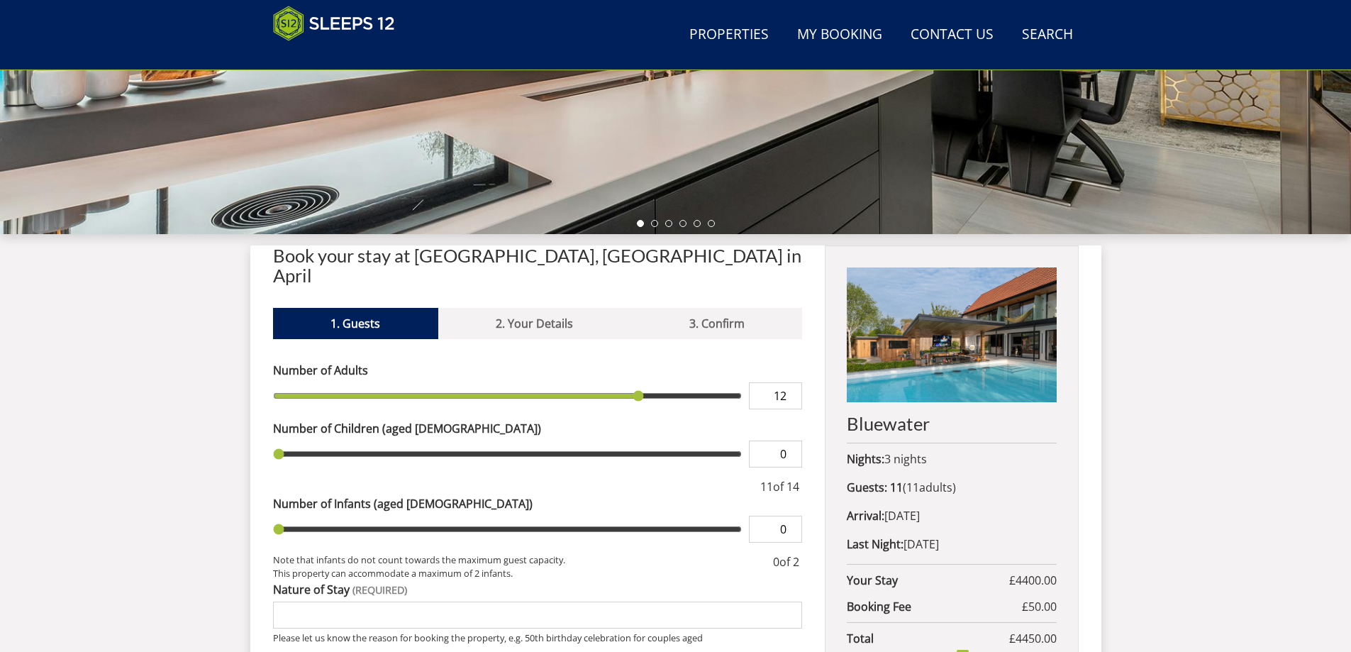
click at [791, 382] on input "12" at bounding box center [775, 395] width 53 height 27
type input "12"
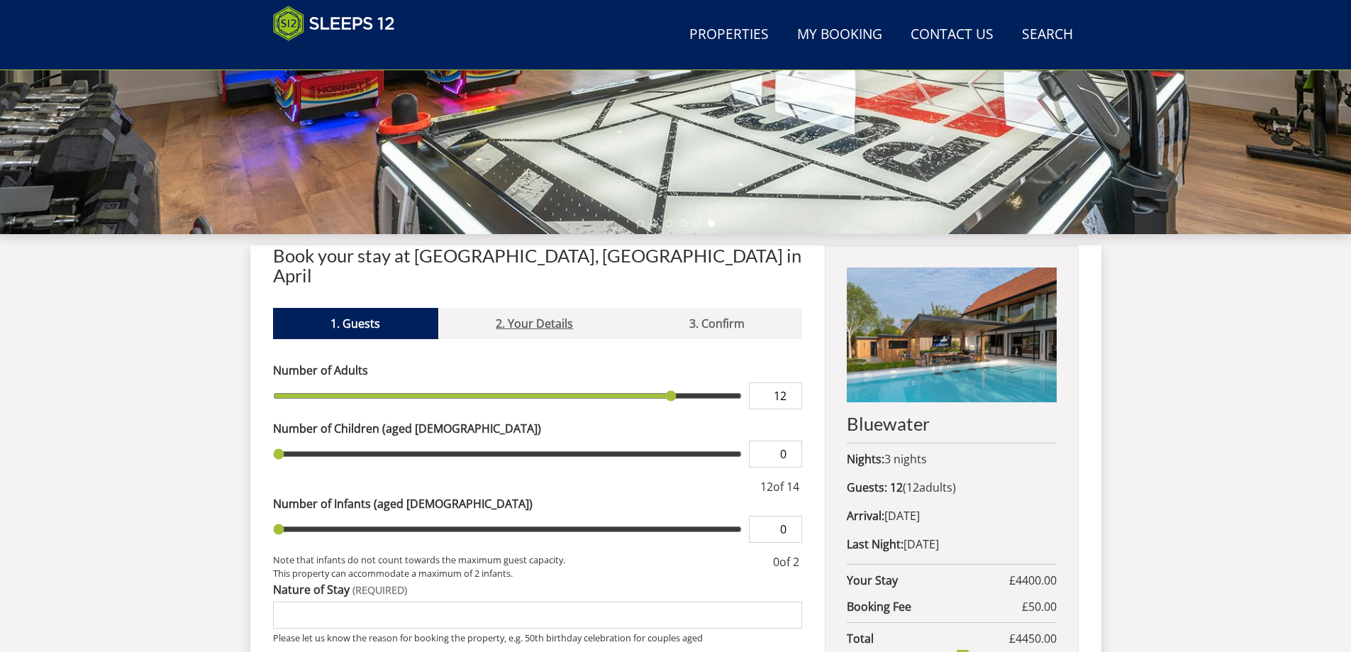
click at [531, 308] on link "2. Your Details" at bounding box center [534, 323] width 193 height 31
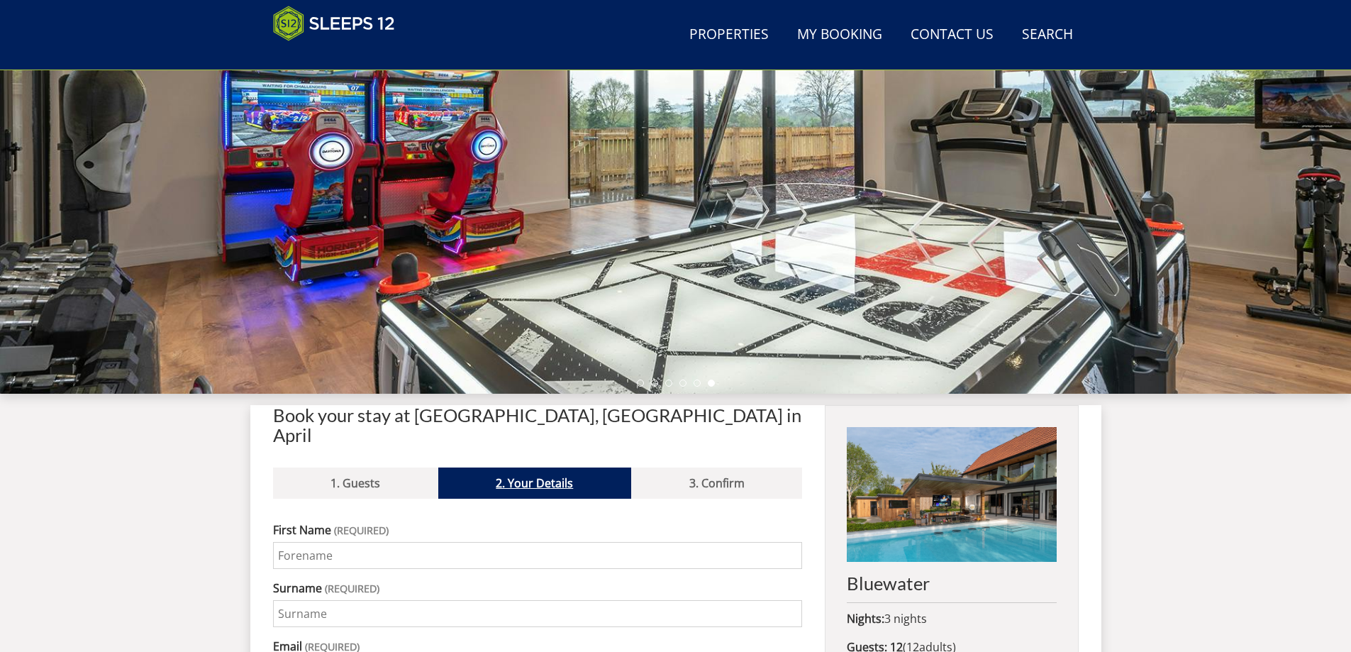
scroll to position [201, 0]
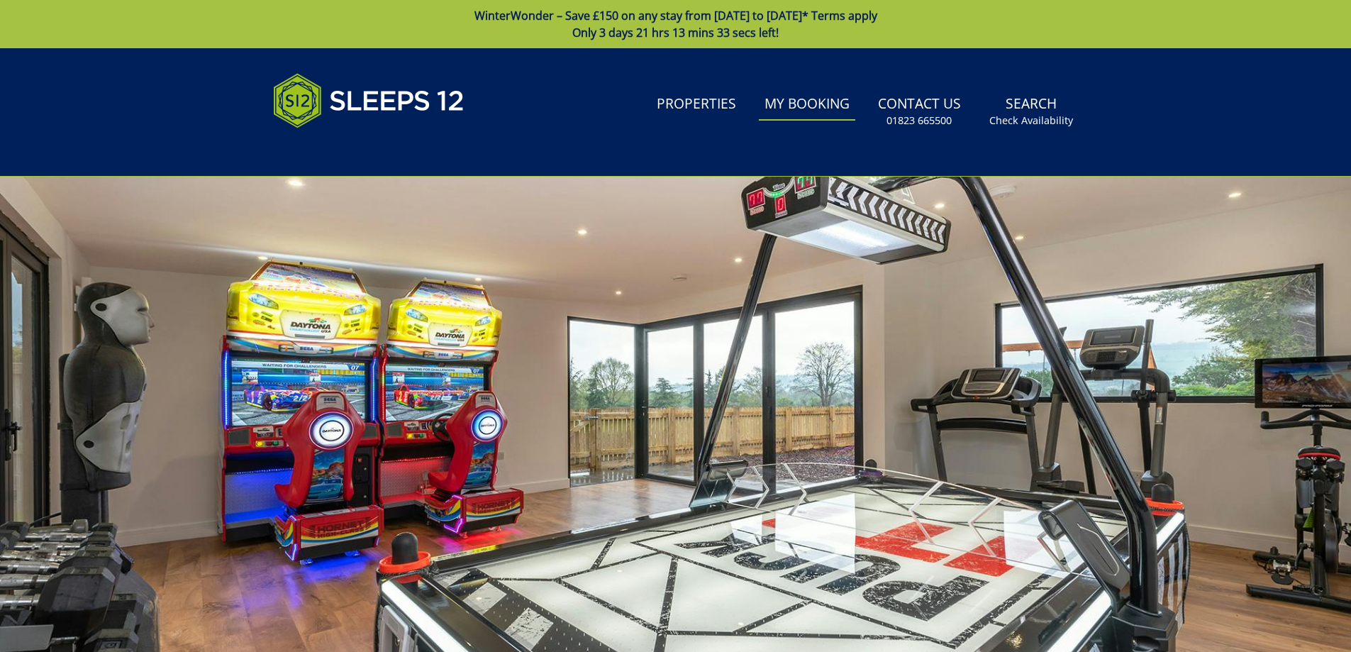
click at [793, 104] on link "My Booking" at bounding box center [807, 105] width 96 height 32
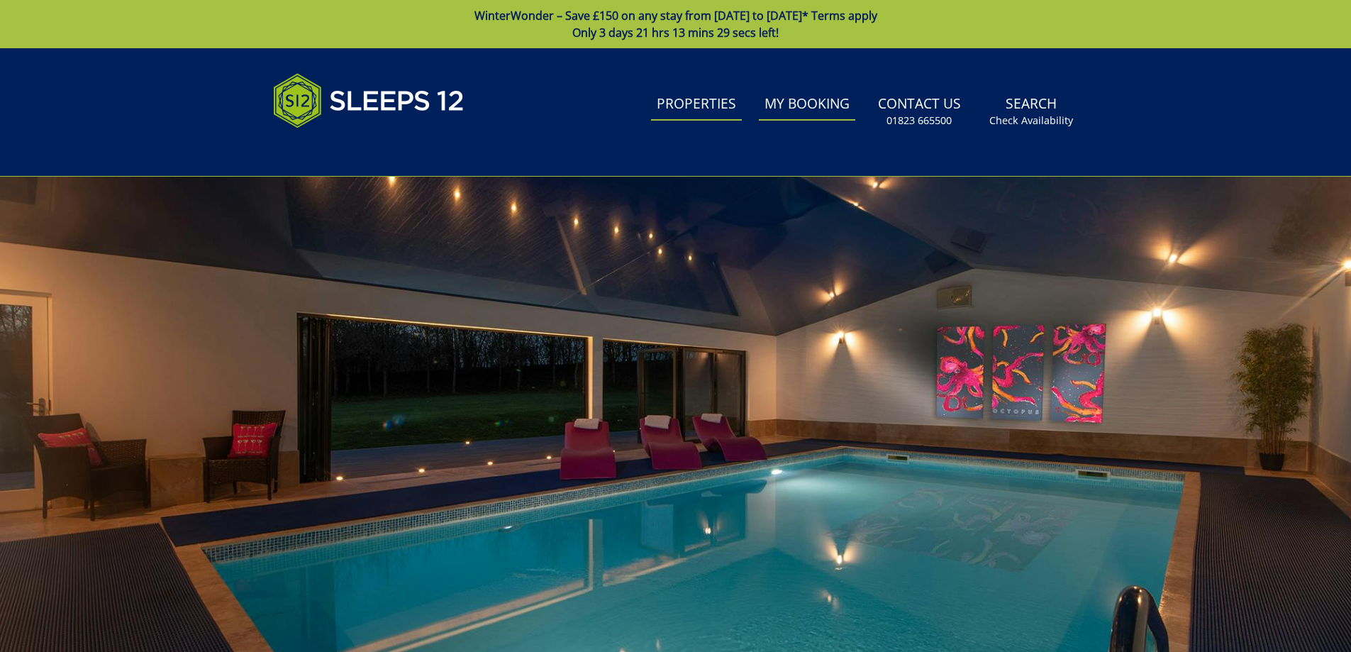
click at [679, 101] on link "Properties" at bounding box center [696, 105] width 91 height 32
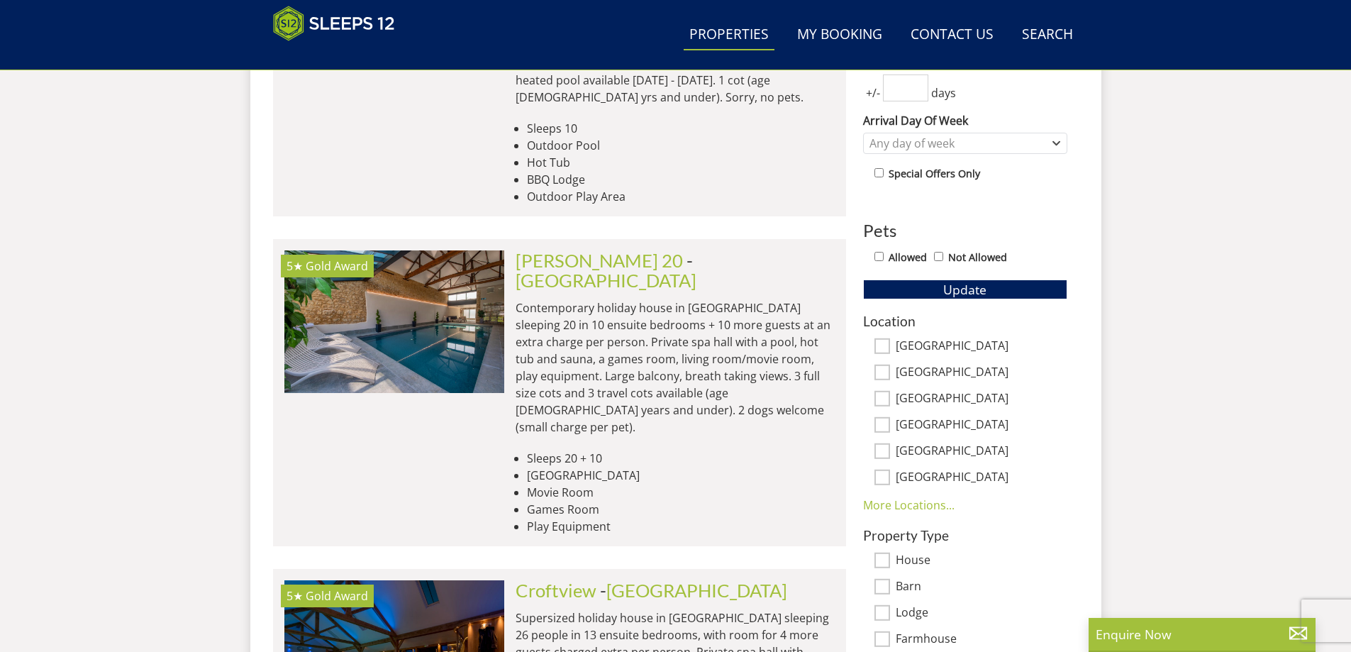
scroll to position [721, 0]
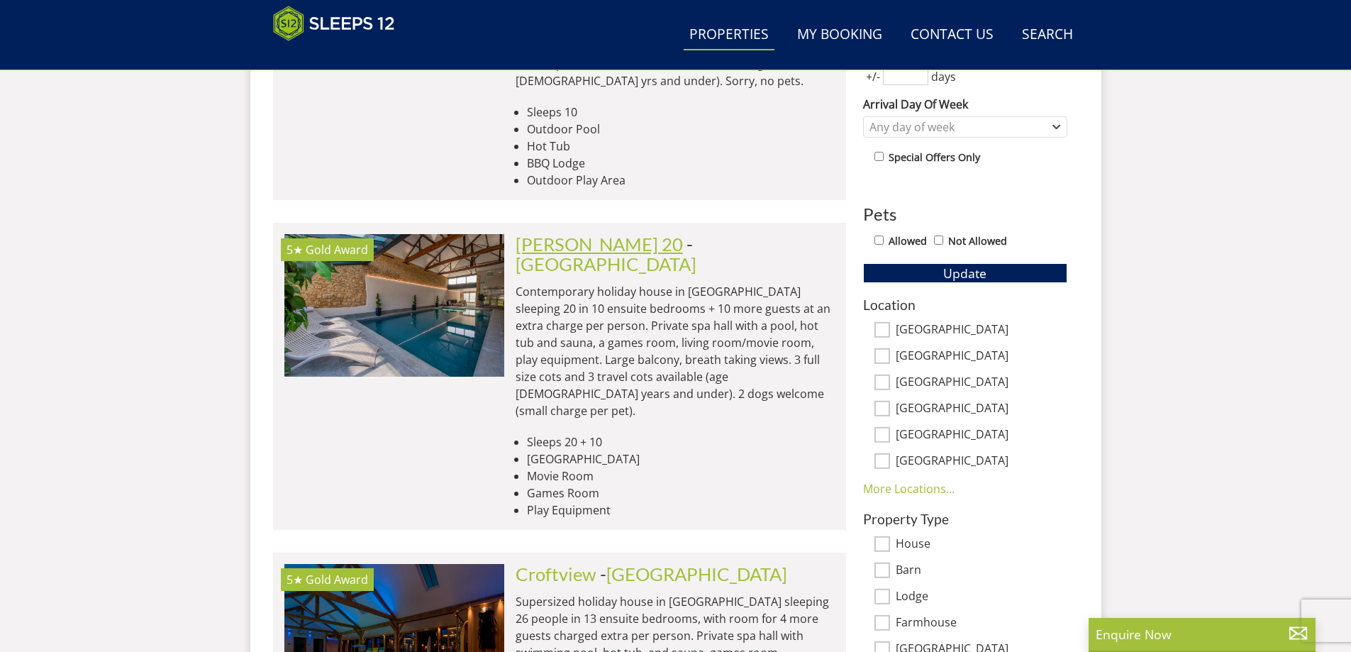
click at [589, 233] on link "[PERSON_NAME] 20" at bounding box center [598, 243] width 167 height 21
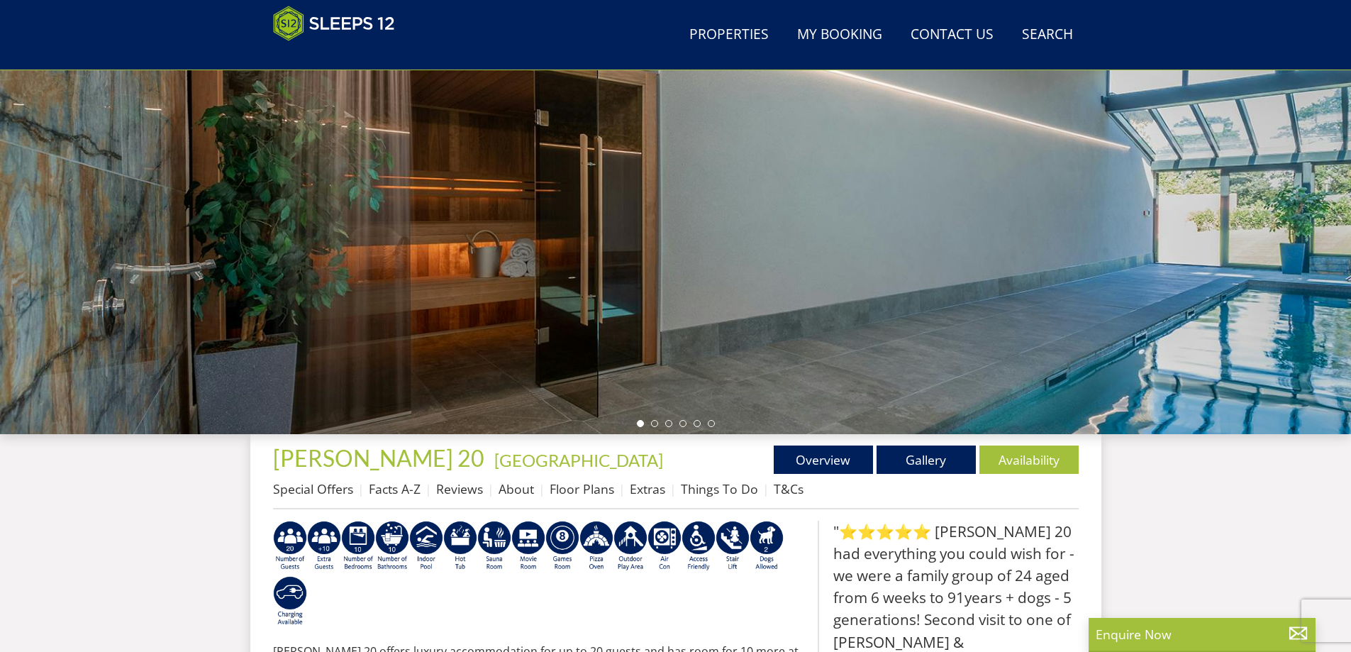
scroll to position [172, 0]
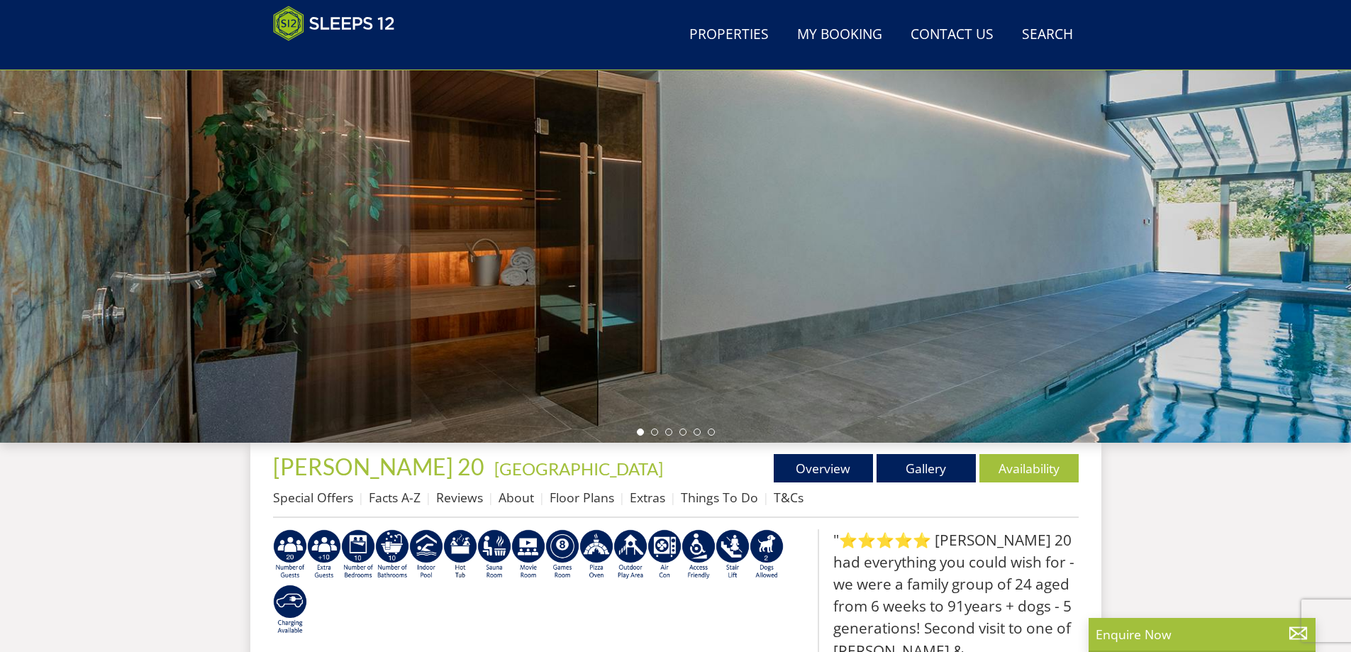
click at [788, 361] on div at bounding box center [675, 194] width 1351 height 496
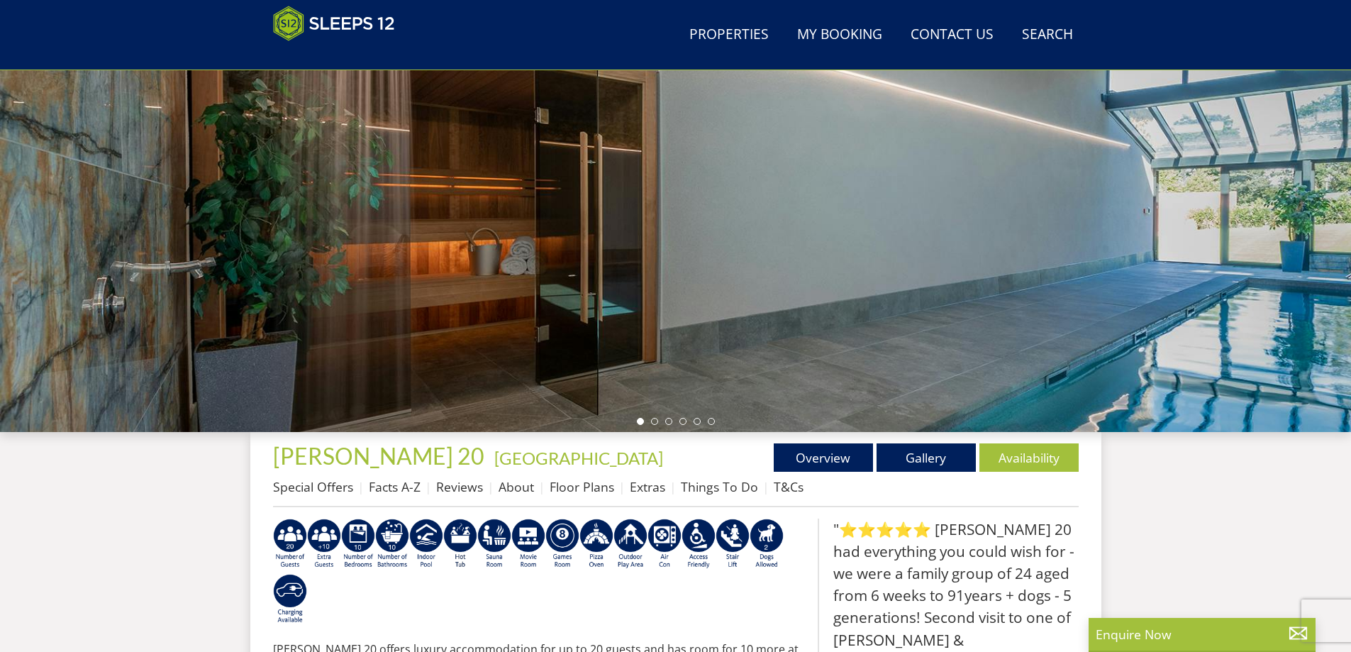
click at [1151, 322] on div at bounding box center [675, 183] width 1351 height 496
click at [905, 467] on link "Gallery" at bounding box center [925, 457] width 99 height 28
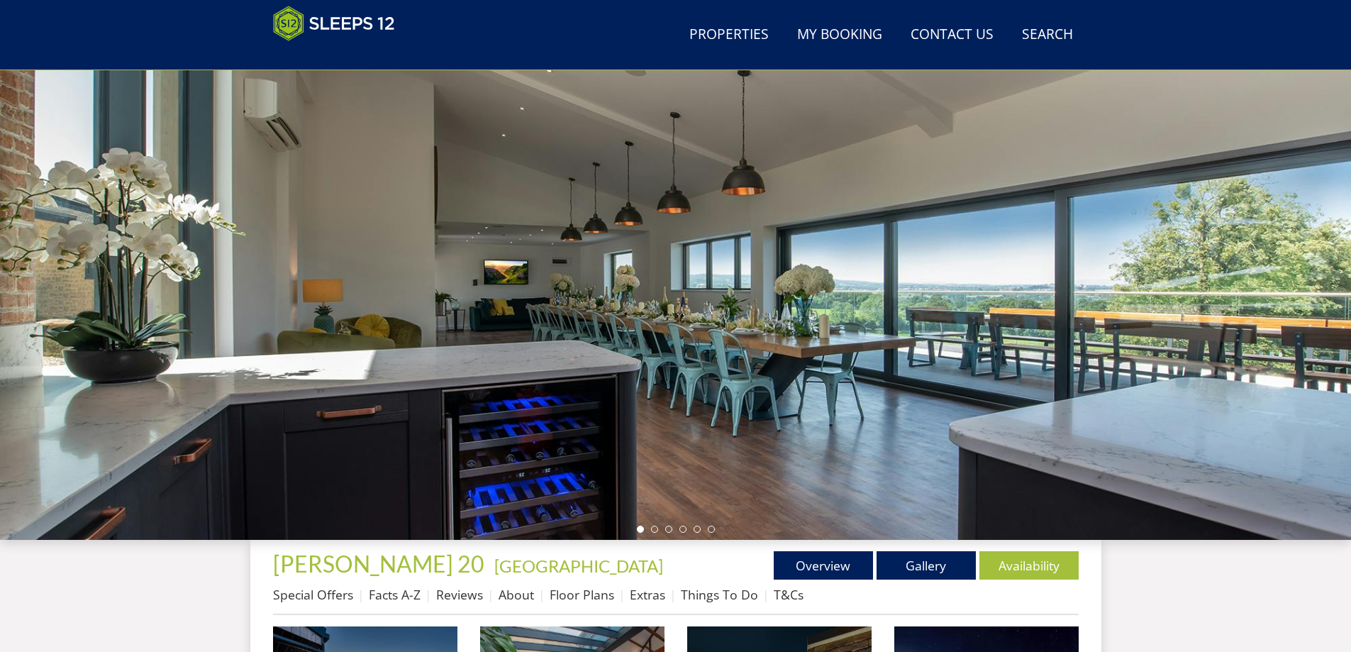
scroll to position [88, 0]
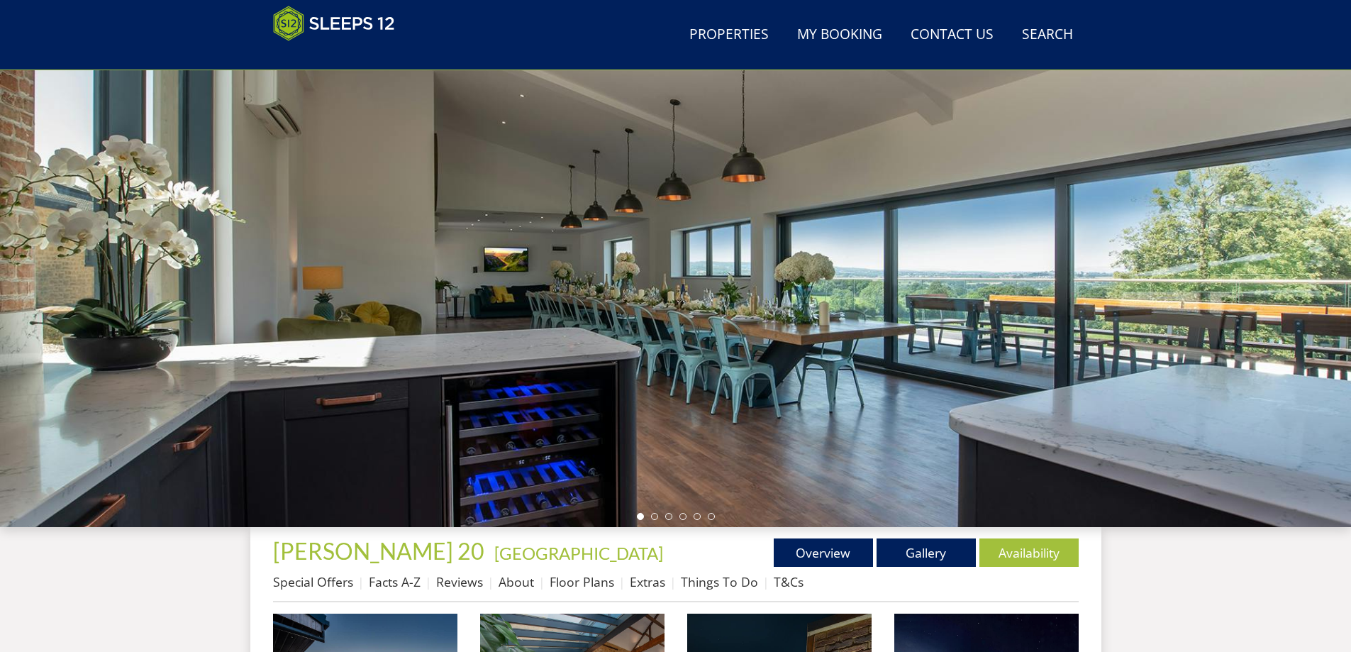
click at [951, 411] on div at bounding box center [675, 278] width 1351 height 496
click at [1314, 301] on div at bounding box center [675, 278] width 1351 height 496
click at [903, 552] on link "Gallery" at bounding box center [925, 552] width 99 height 28
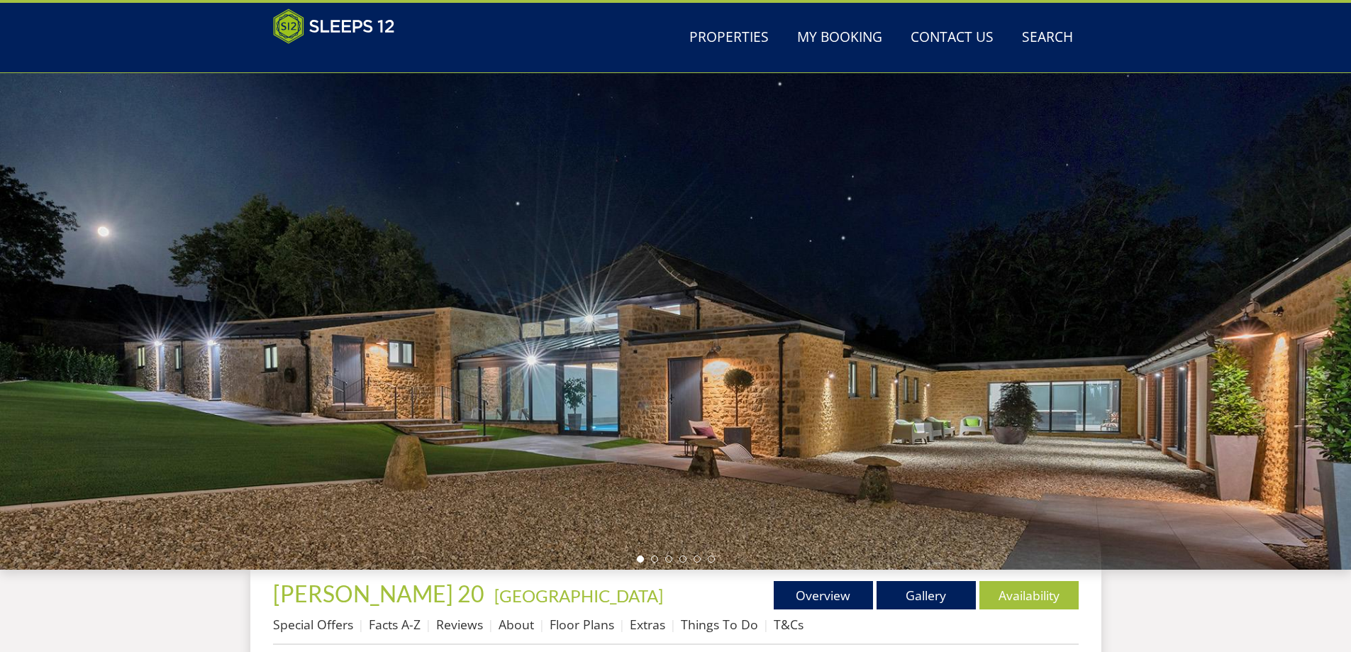
scroll to position [26, 0]
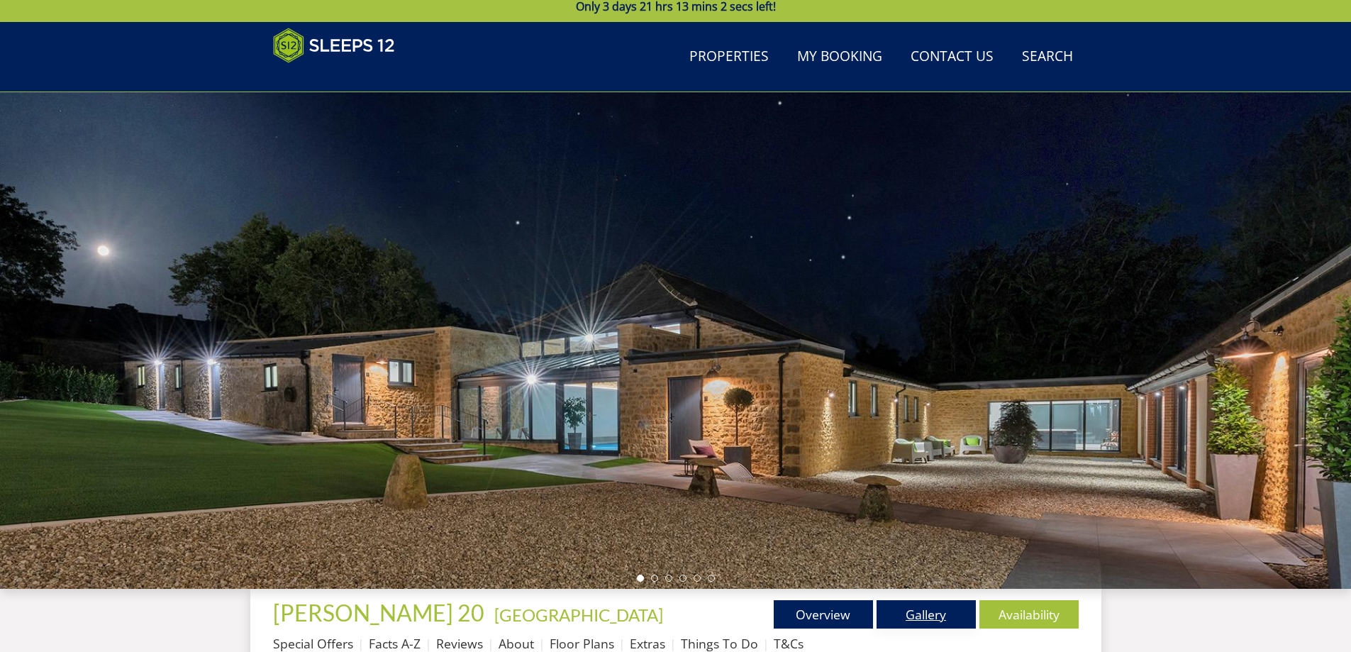
click at [930, 612] on link "Gallery" at bounding box center [925, 614] width 99 height 28
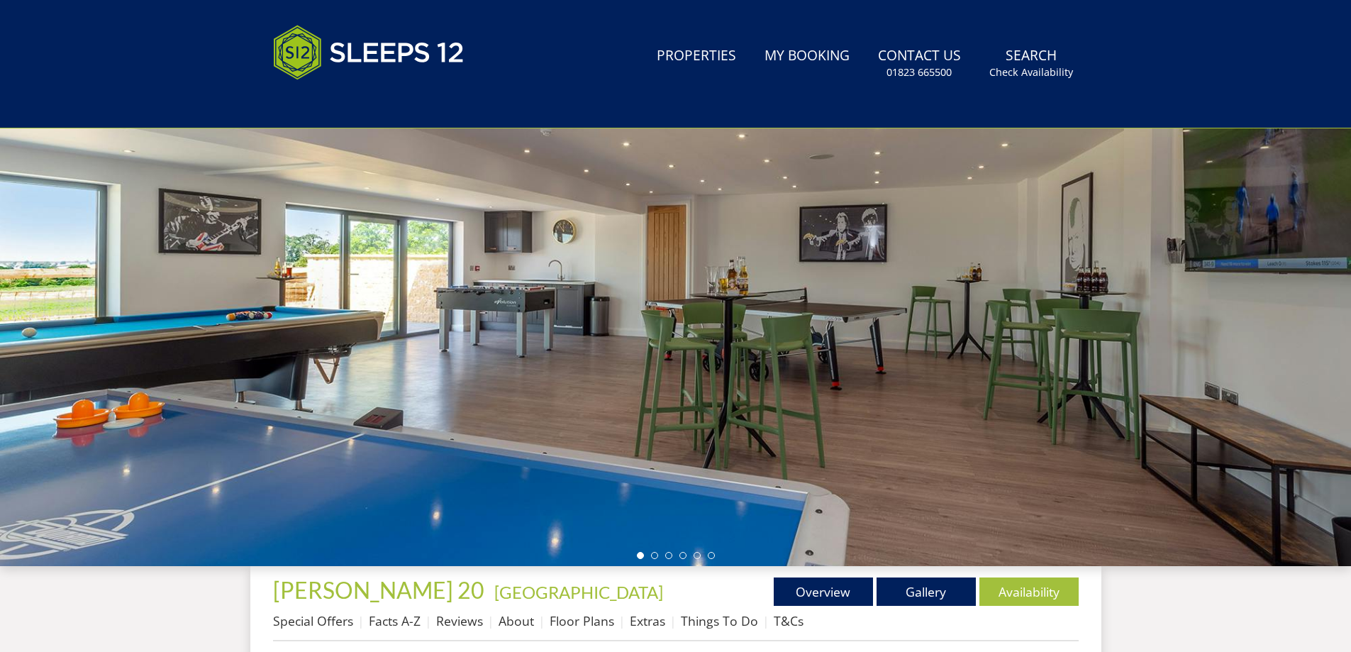
scroll to position [239, 0]
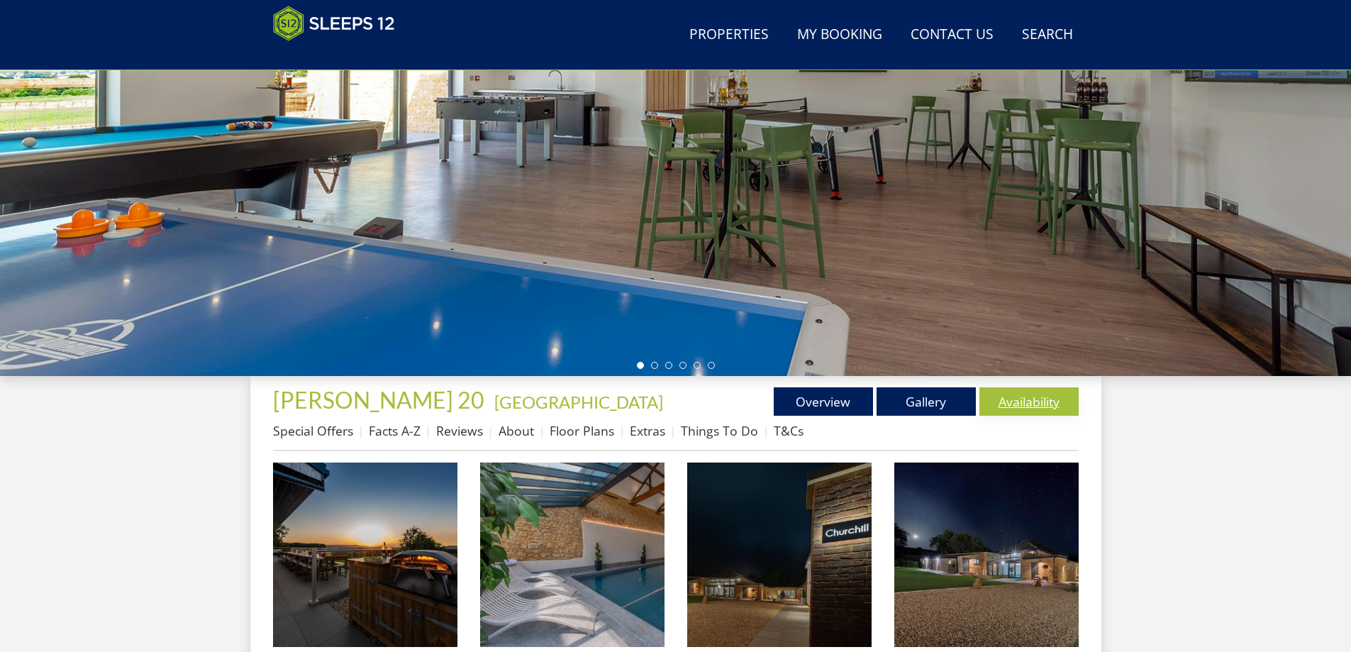
click at [1024, 407] on link "Availability" at bounding box center [1028, 401] width 99 height 28
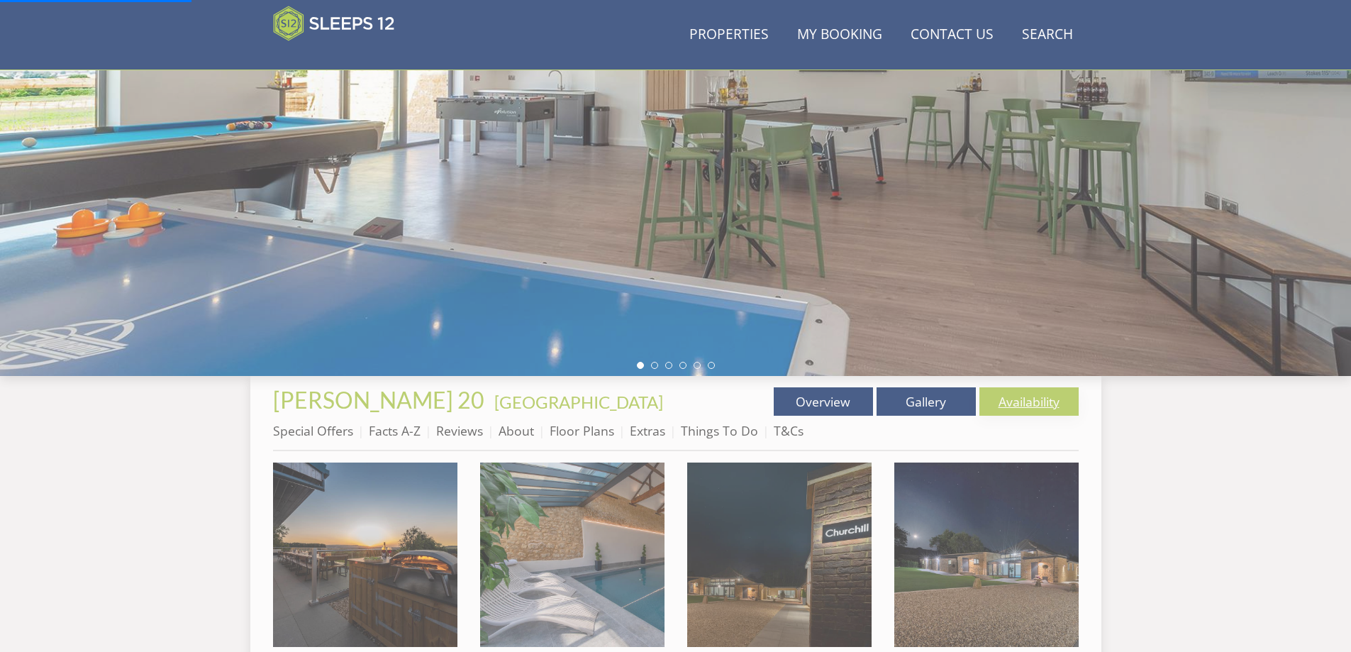
click at [1024, 403] on link "Availability" at bounding box center [1028, 401] width 99 height 28
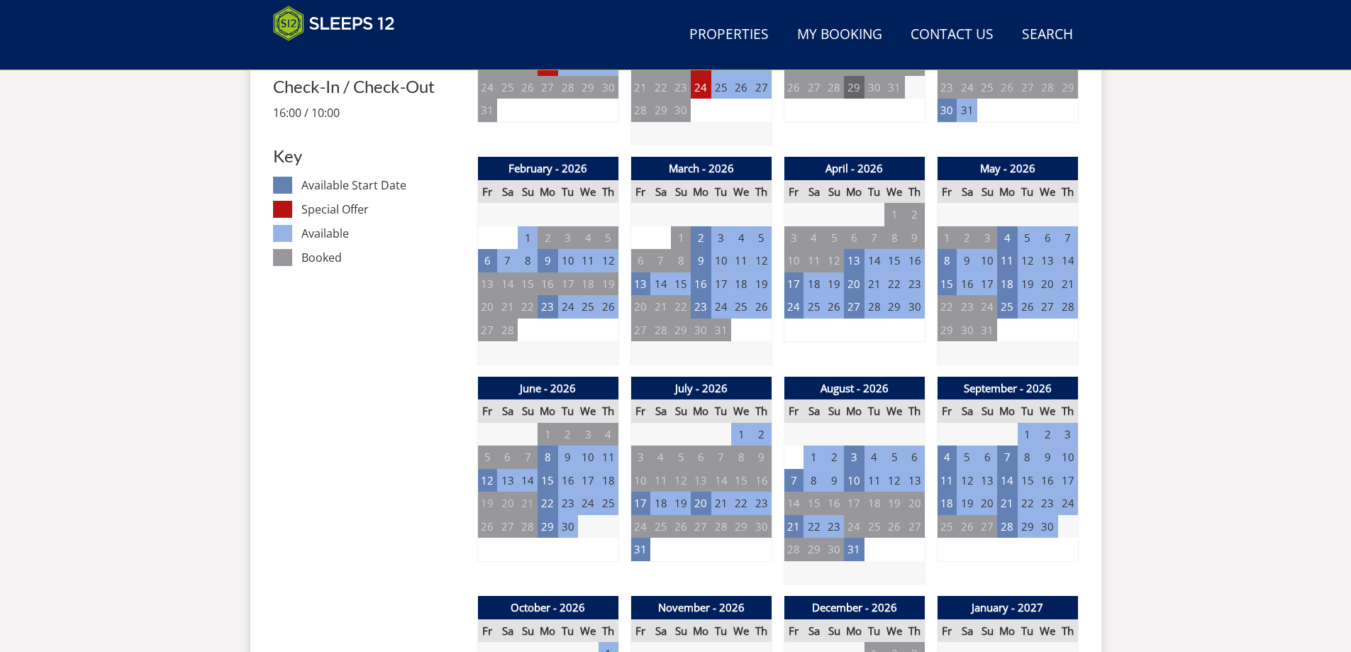
scroll to position [877, 0]
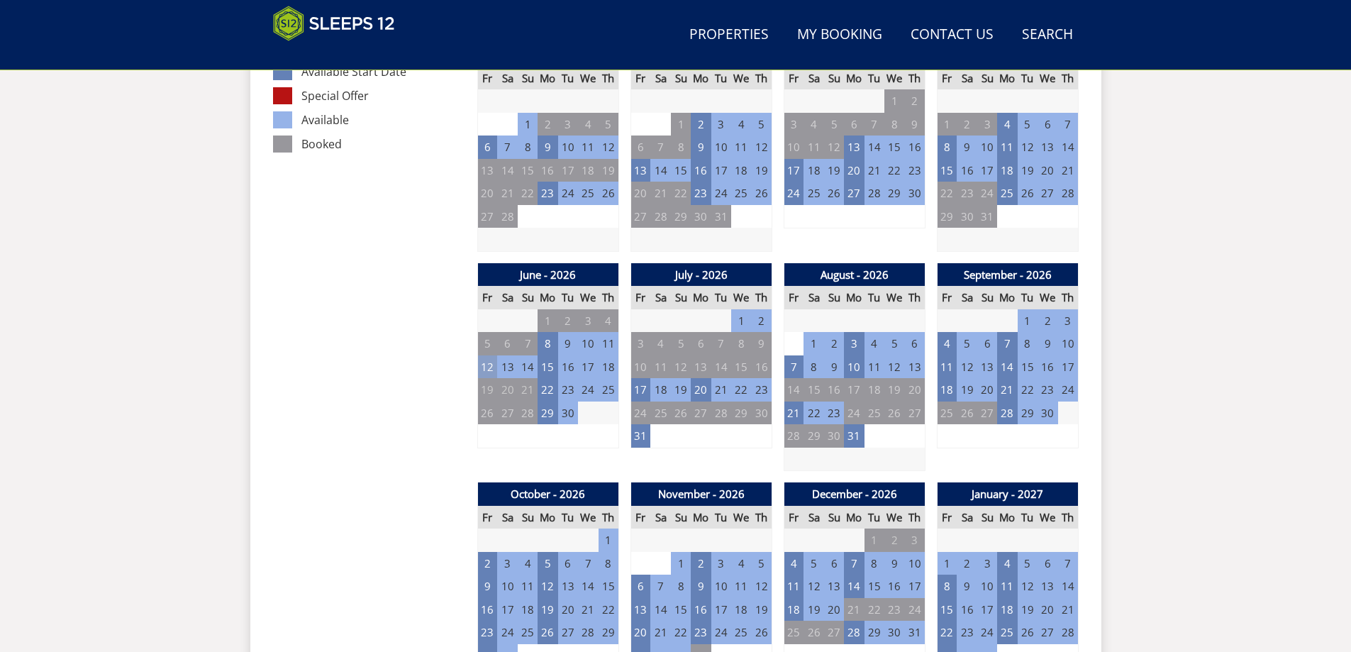
click at [490, 364] on td "12" at bounding box center [487, 366] width 20 height 23
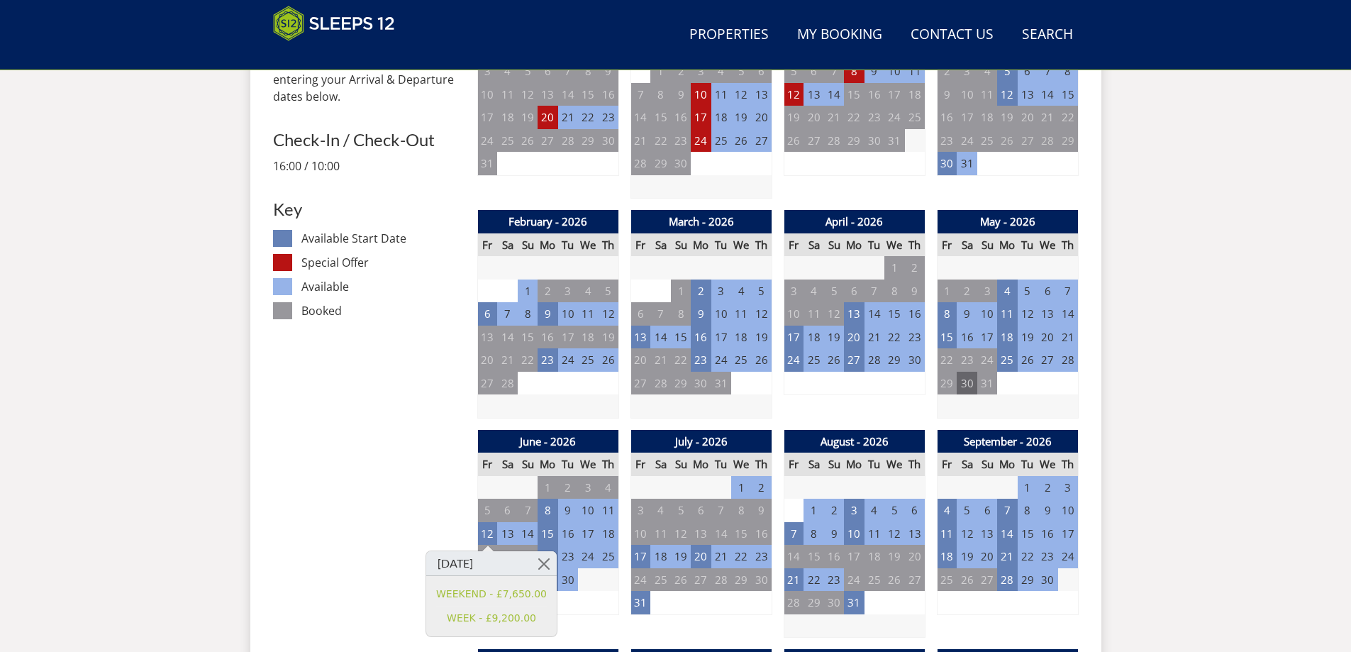
scroll to position [664, 0]
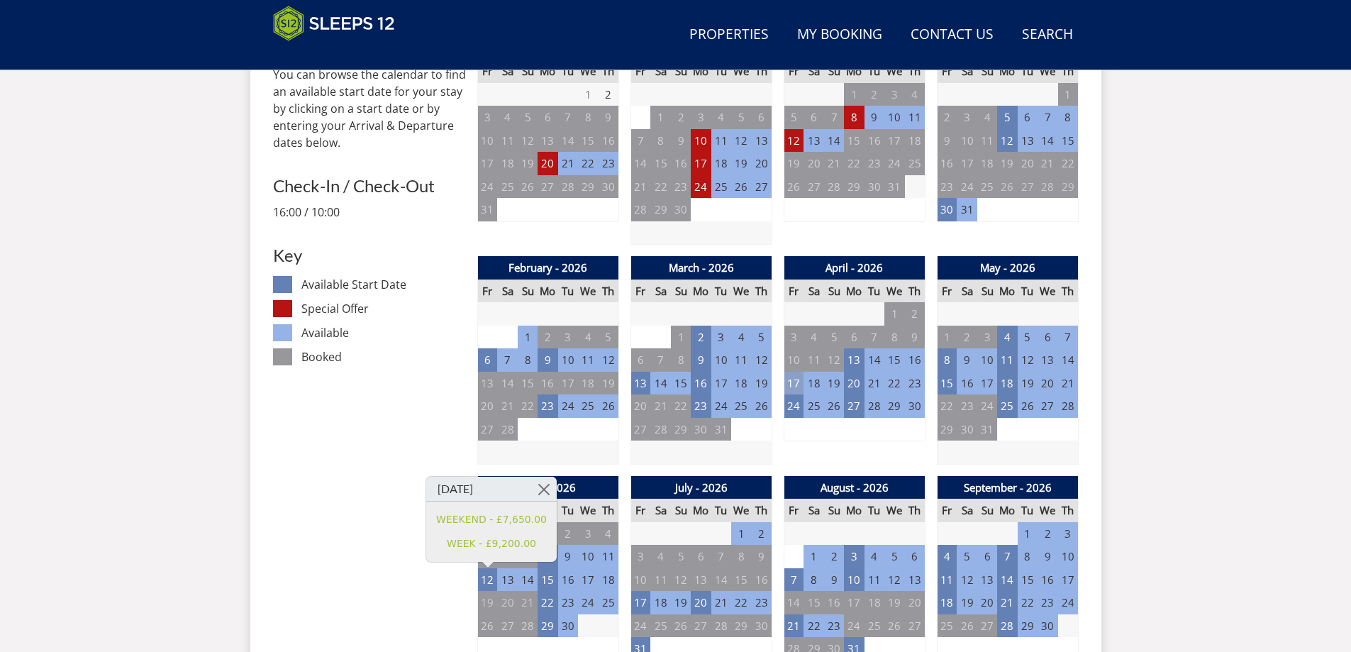
click at [793, 381] on td "17" at bounding box center [793, 383] width 20 height 23
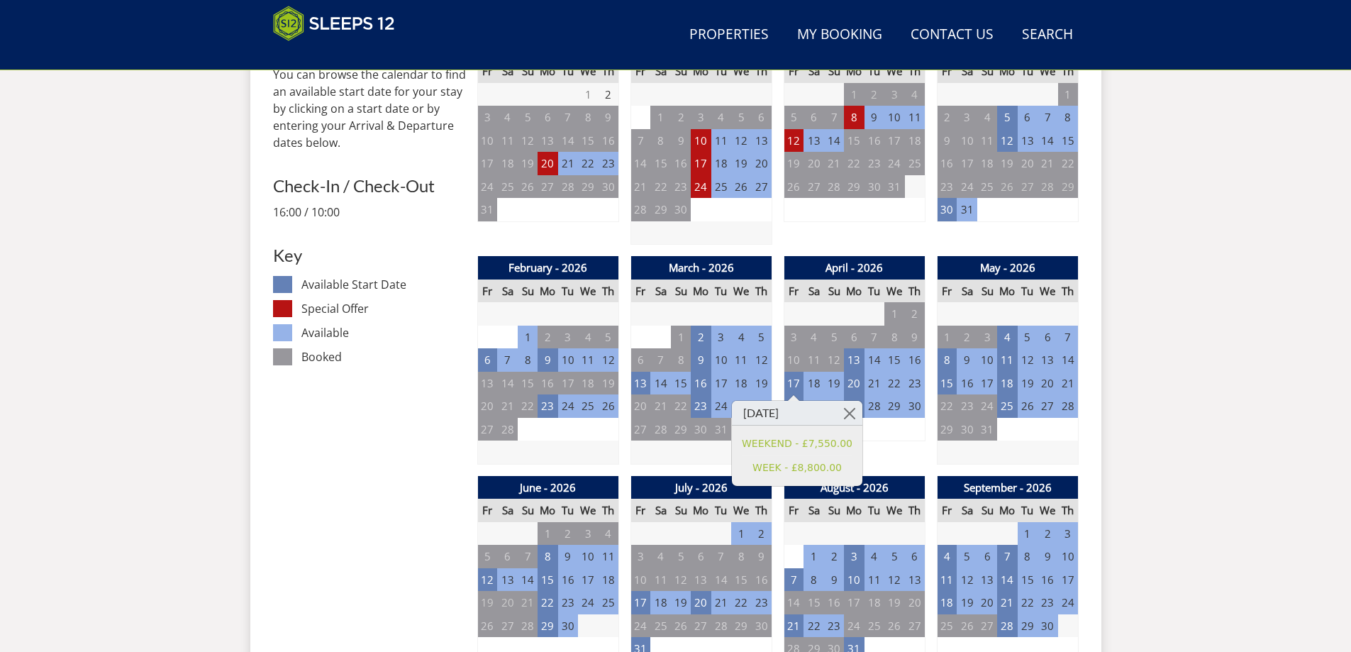
scroll to position [381, 0]
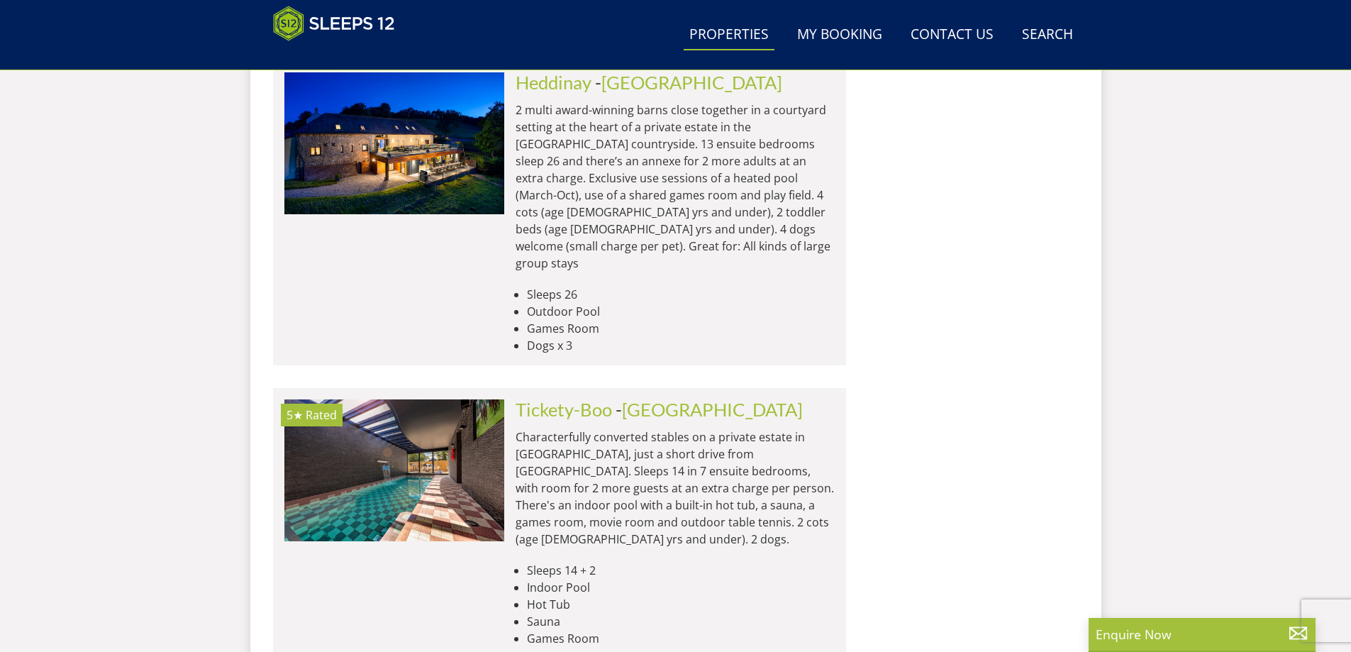
scroll to position [5971, 0]
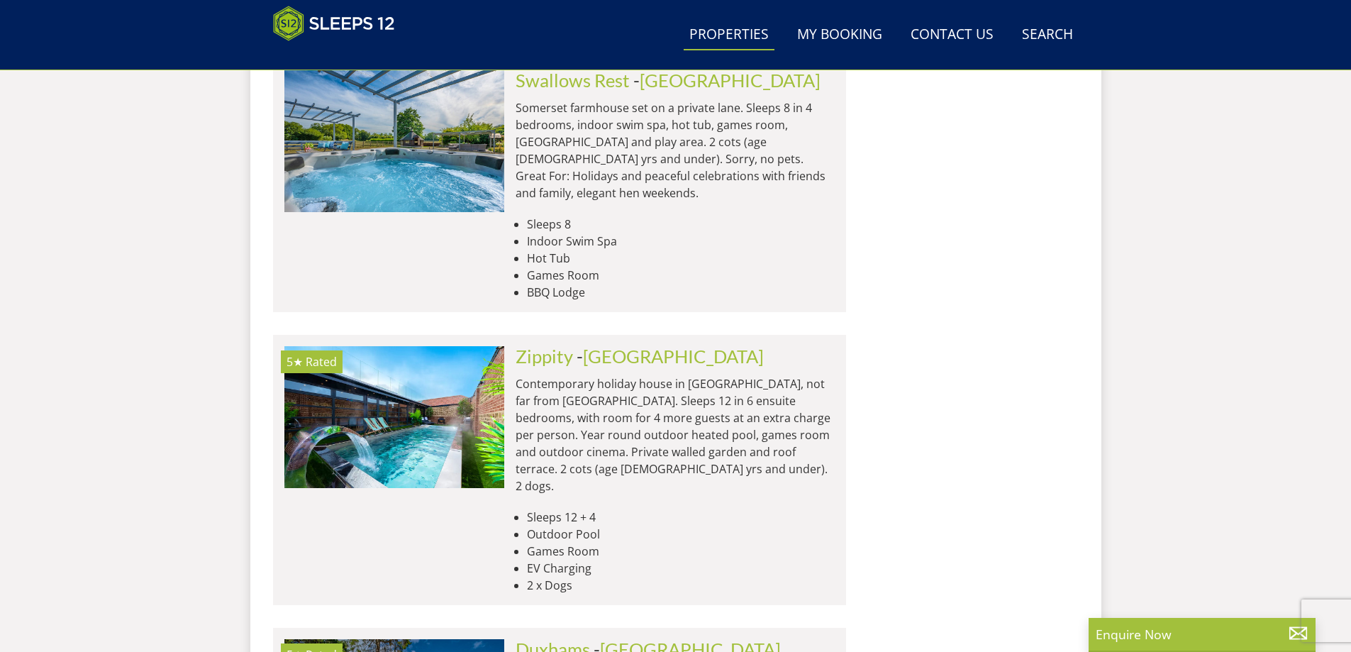
scroll to position [6326, 0]
